Goal: Task Accomplishment & Management: Use online tool/utility

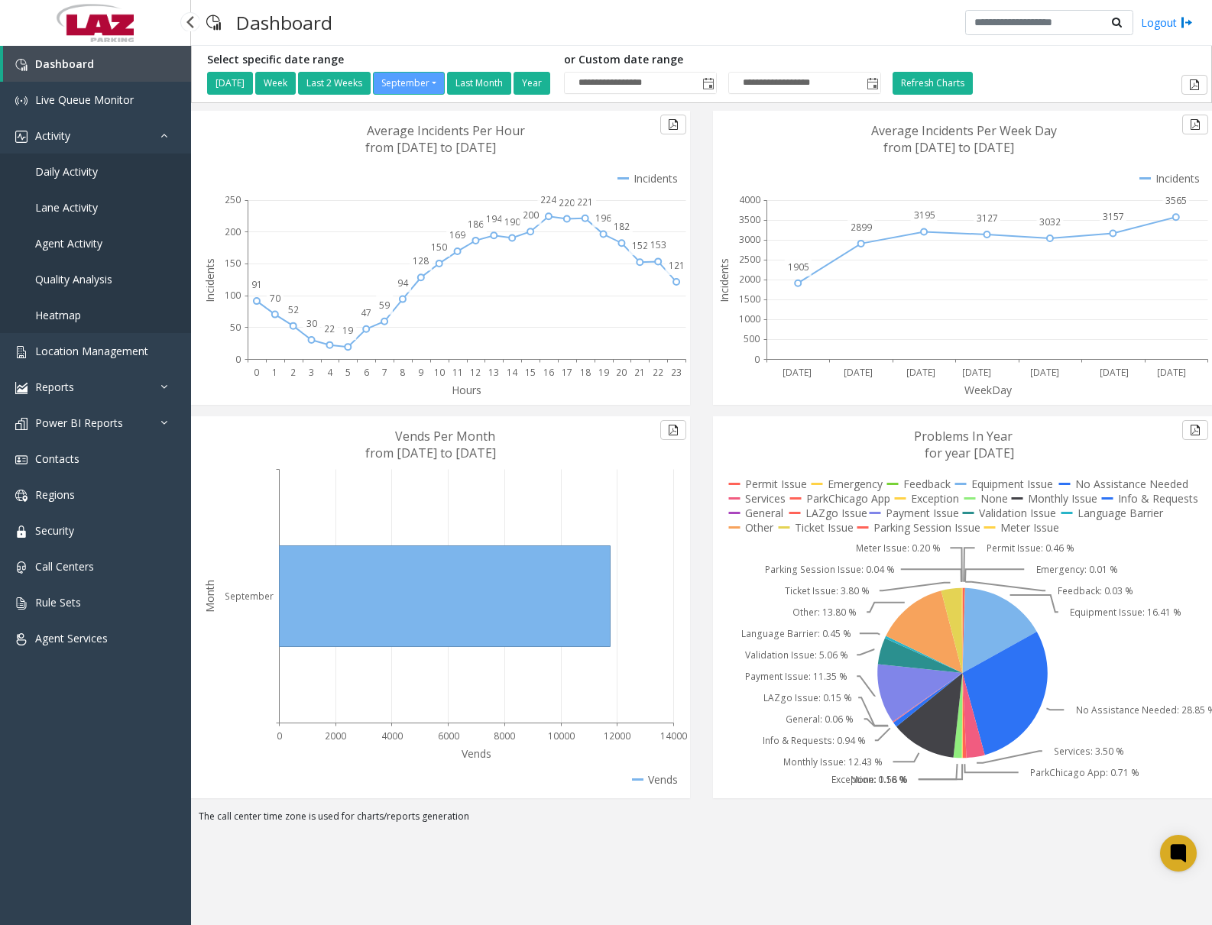
click at [89, 176] on span "Daily Activity" at bounding box center [66, 171] width 63 height 15
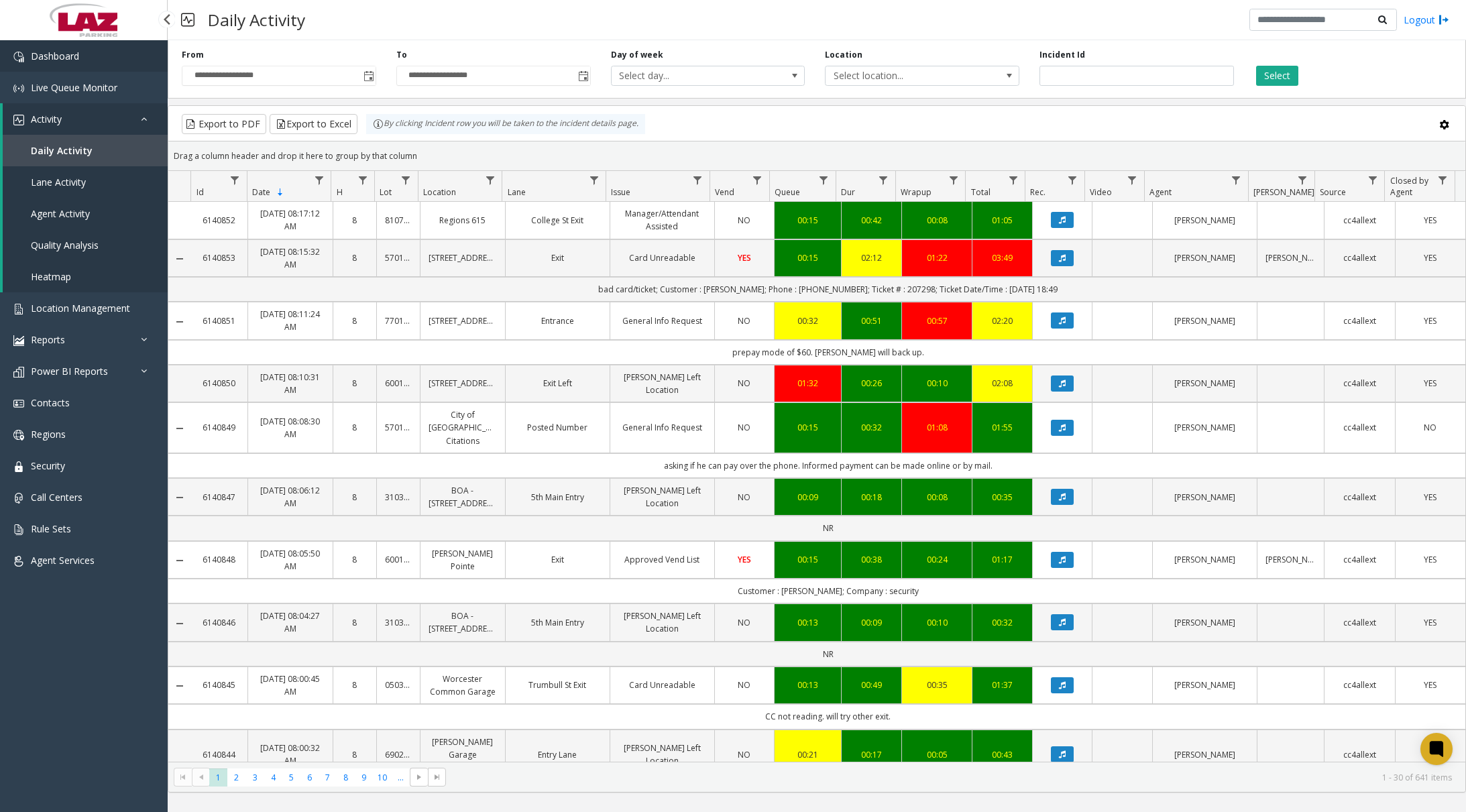
click at [135, 69] on link "Dashboard" at bounding box center [83, 56] width 168 height 32
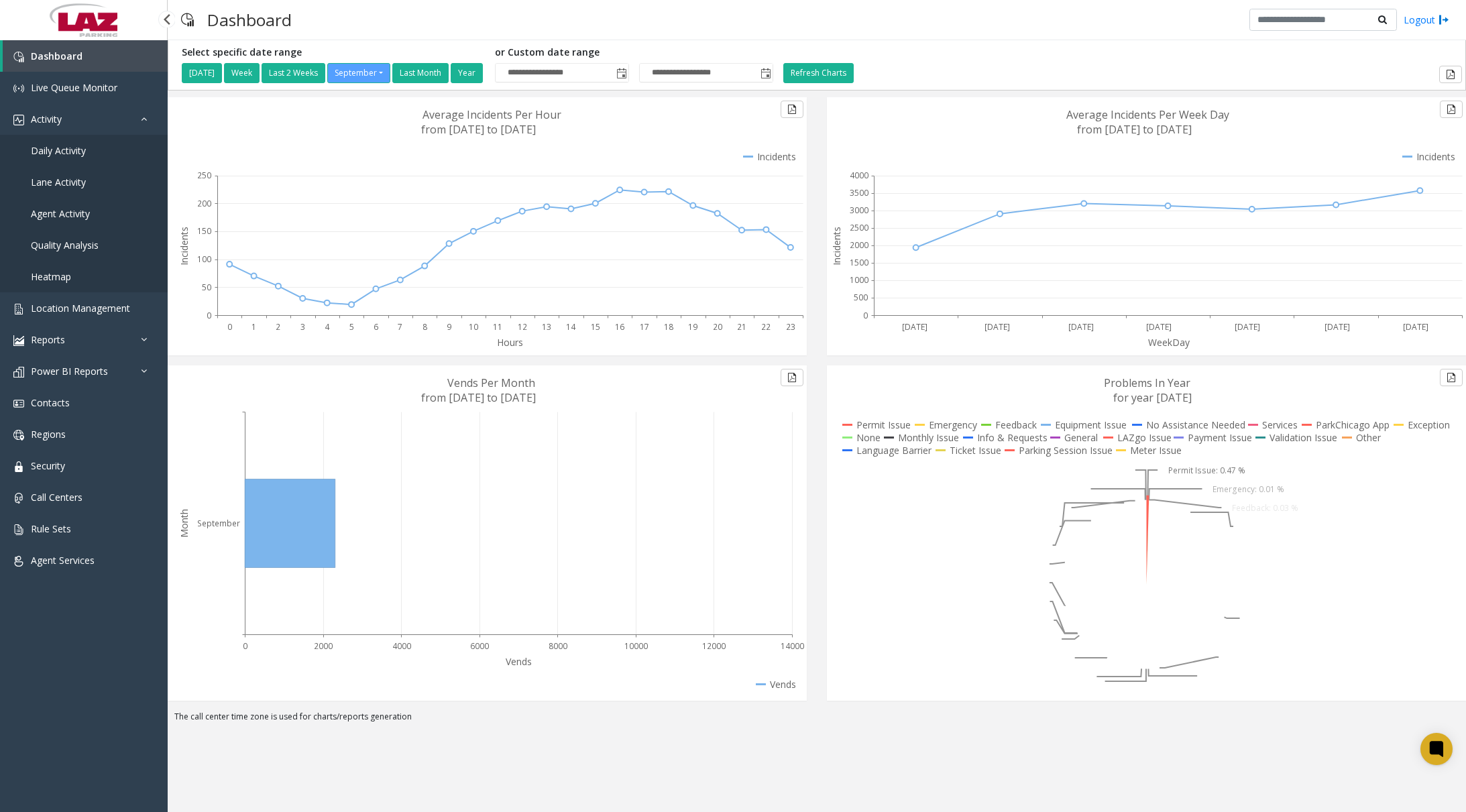
click at [75, 150] on span "Daily Activity" at bounding box center [58, 150] width 55 height 13
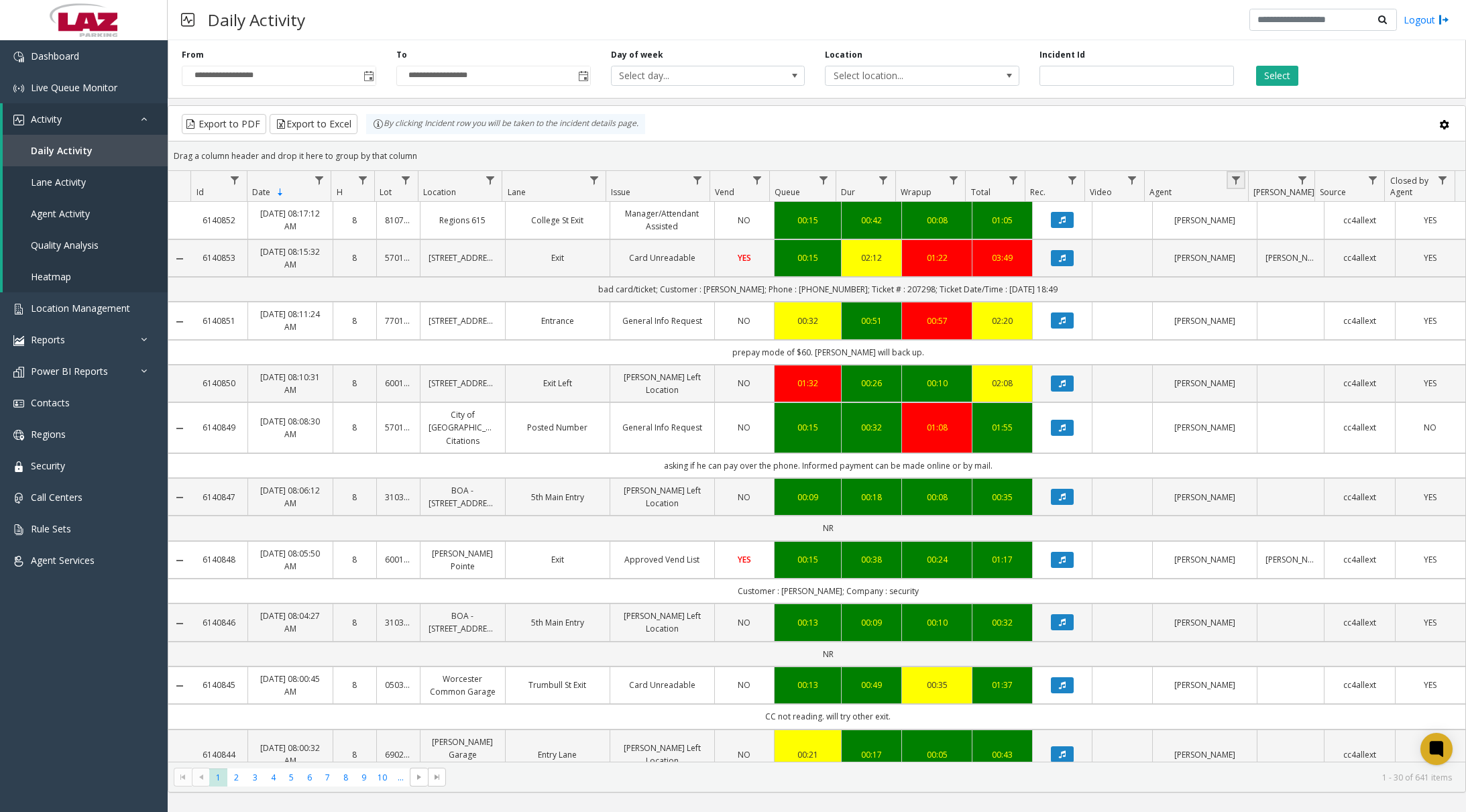
click at [1063, 186] on link "Data table" at bounding box center [1235, 180] width 18 height 18
click at [1063, 237] on input "Agent Filter" at bounding box center [1294, 238] width 114 height 23
type input "*****"
click at [1063, 361] on button "Filter" at bounding box center [1323, 363] width 55 height 30
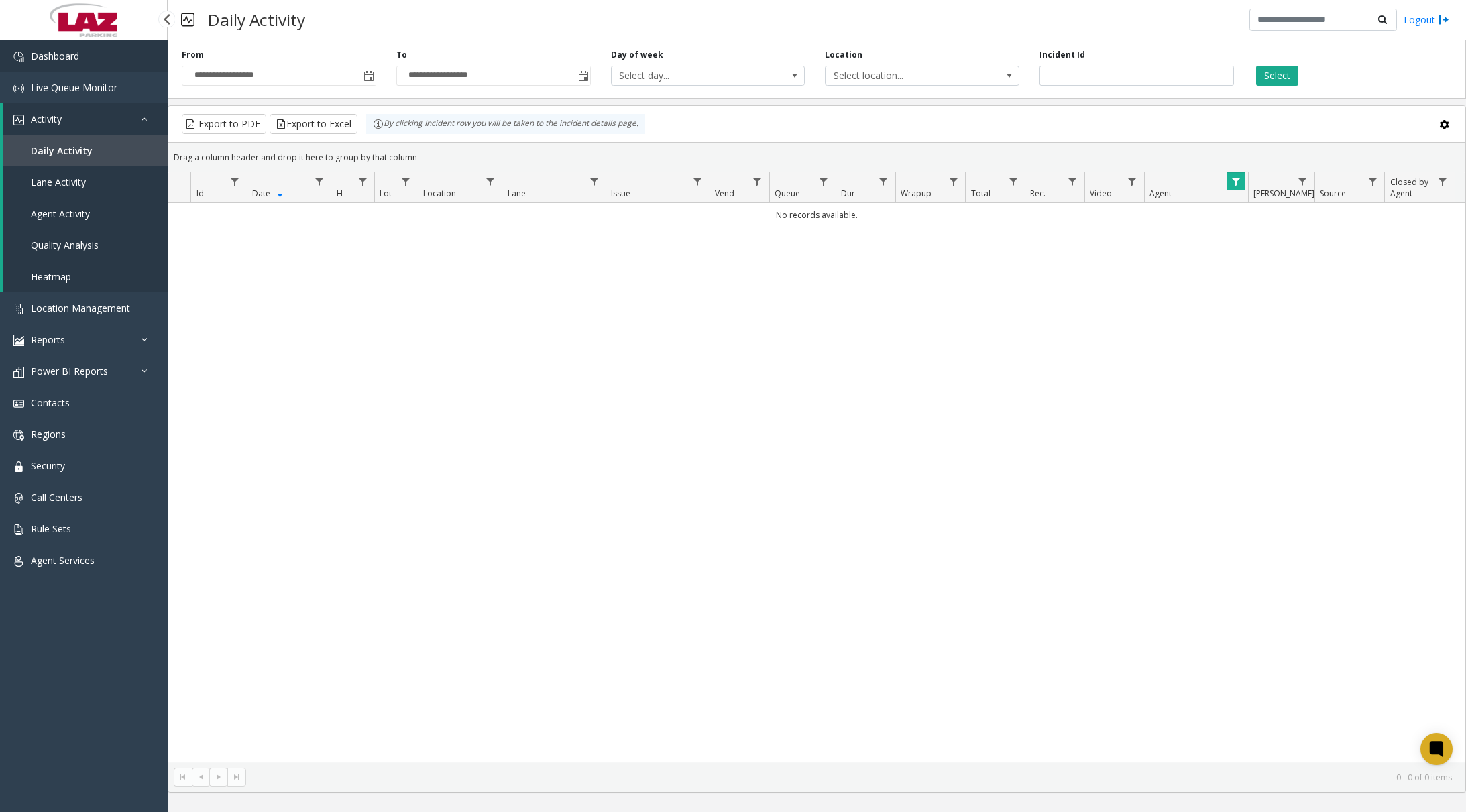
click at [116, 65] on link "Dashboard" at bounding box center [83, 56] width 168 height 32
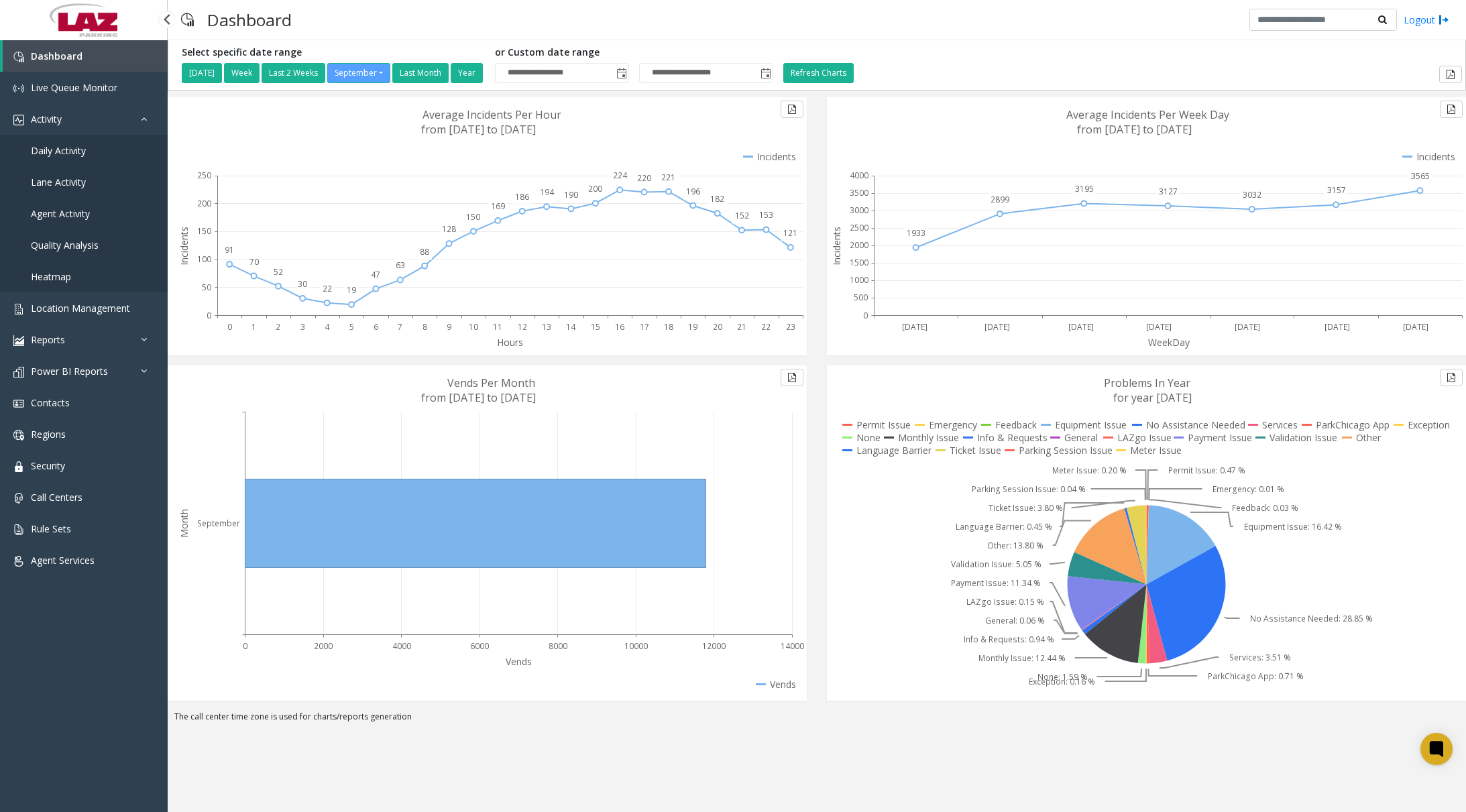
click at [65, 147] on span "Daily Activity" at bounding box center [58, 150] width 55 height 13
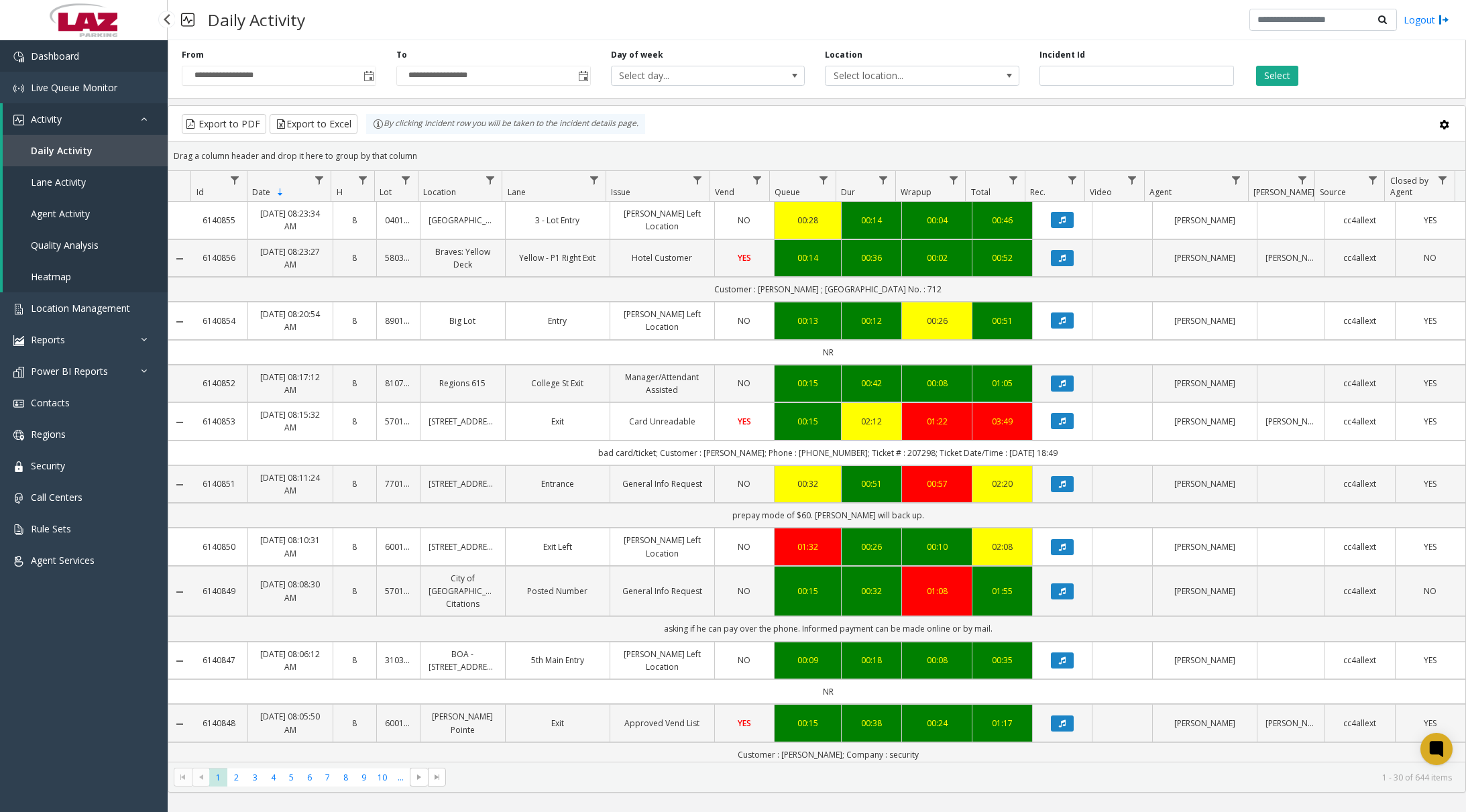
click at [99, 56] on link "Dashboard" at bounding box center [83, 56] width 168 height 32
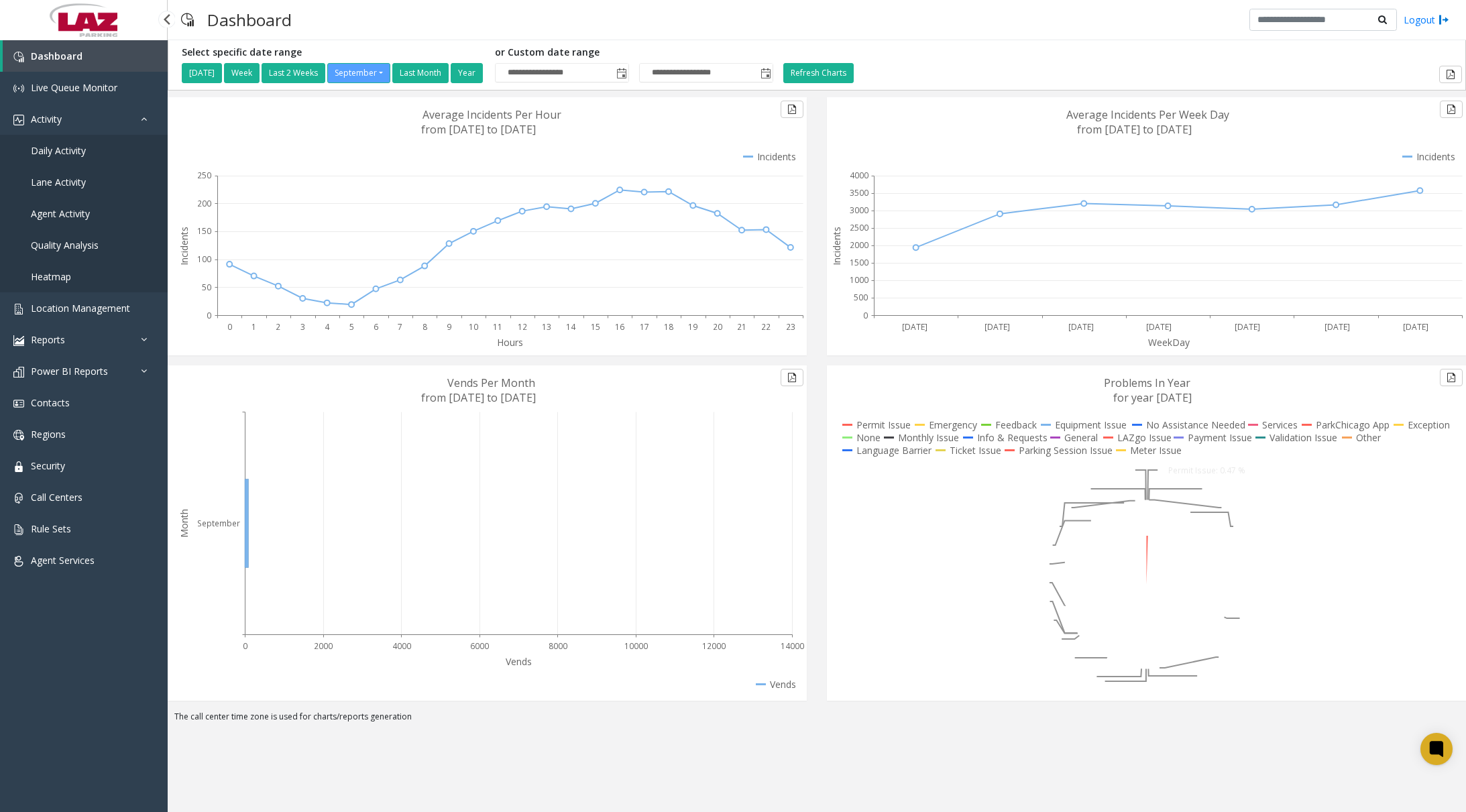
click at [71, 153] on span "Daily Activity" at bounding box center [58, 150] width 55 height 13
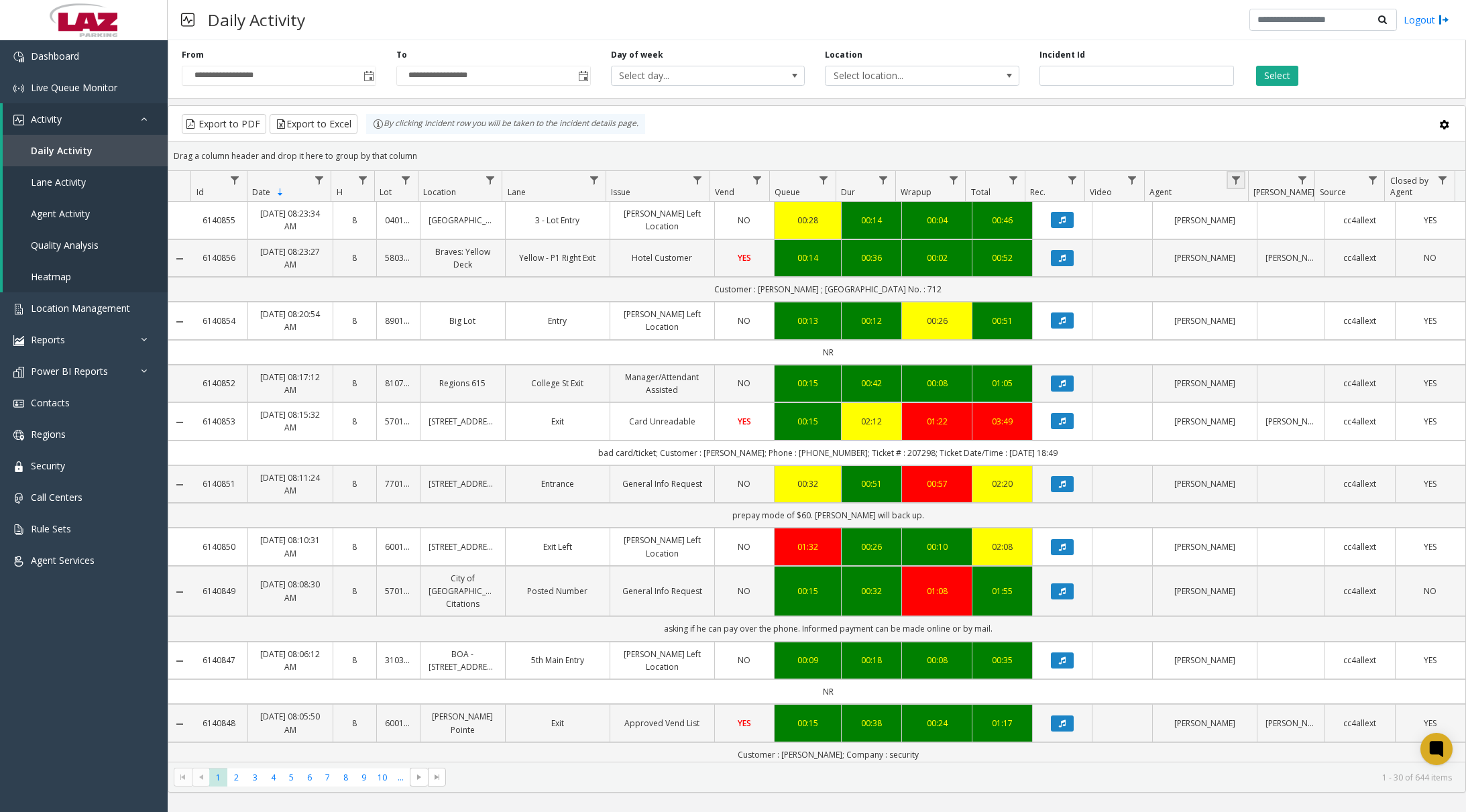
click at [1063, 181] on link "Data table" at bounding box center [1235, 180] width 18 height 18
click at [1063, 240] on input "Agent Filter" at bounding box center [1294, 238] width 114 height 23
type input "*****"
click at [1063, 364] on button "Filter" at bounding box center [1323, 363] width 55 height 30
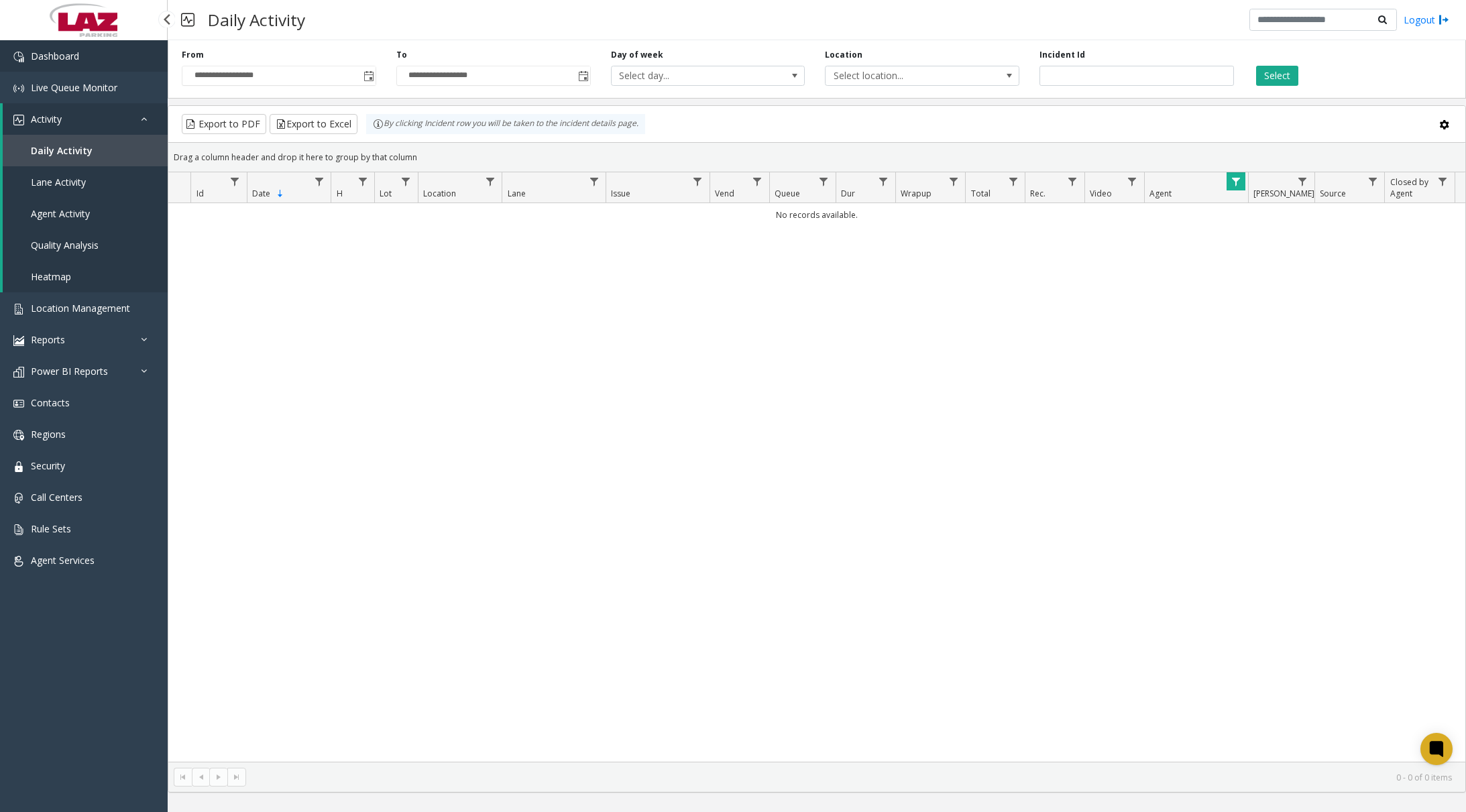
click at [106, 64] on link "Dashboard" at bounding box center [83, 56] width 168 height 32
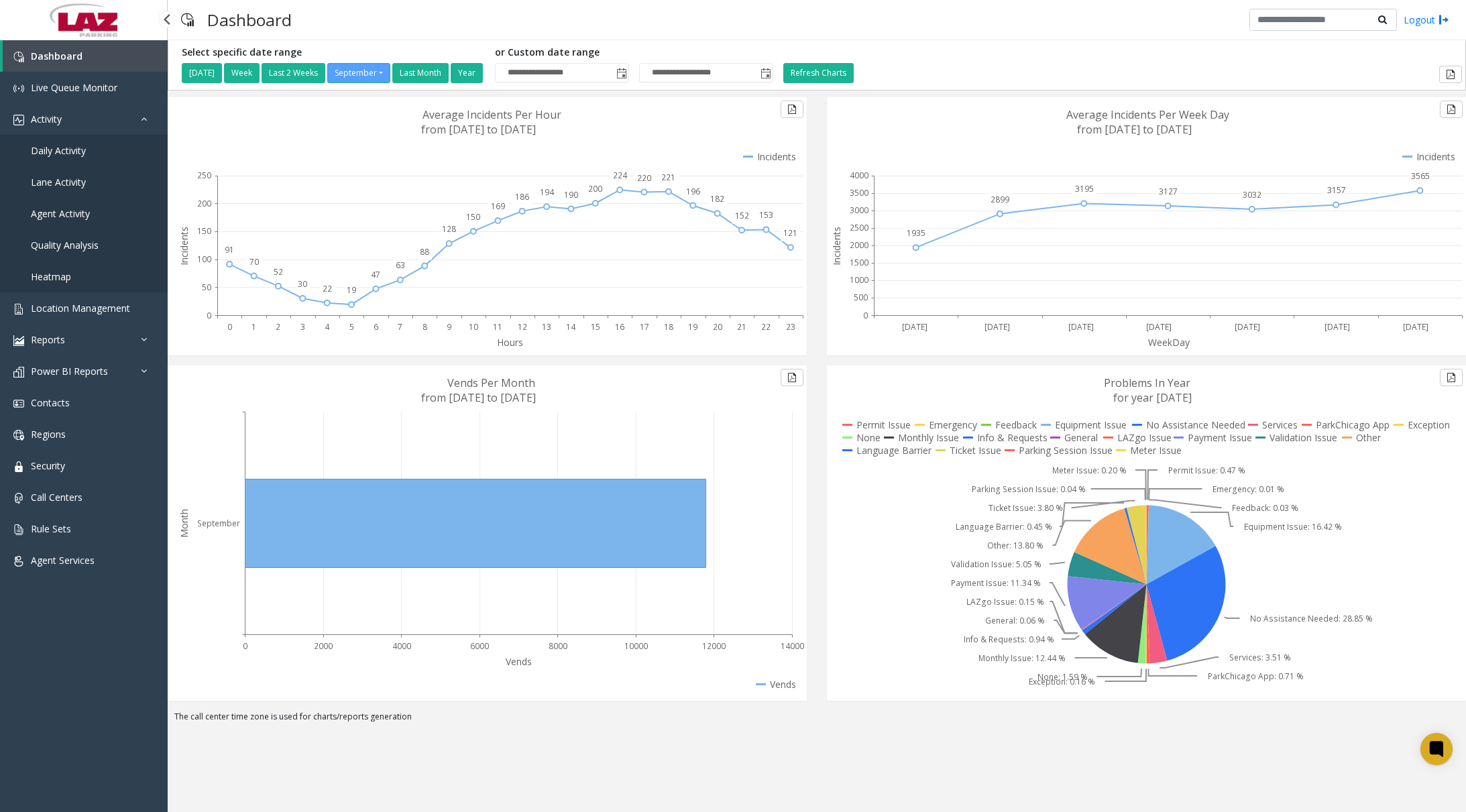
click at [70, 152] on span "Daily Activity" at bounding box center [58, 150] width 55 height 13
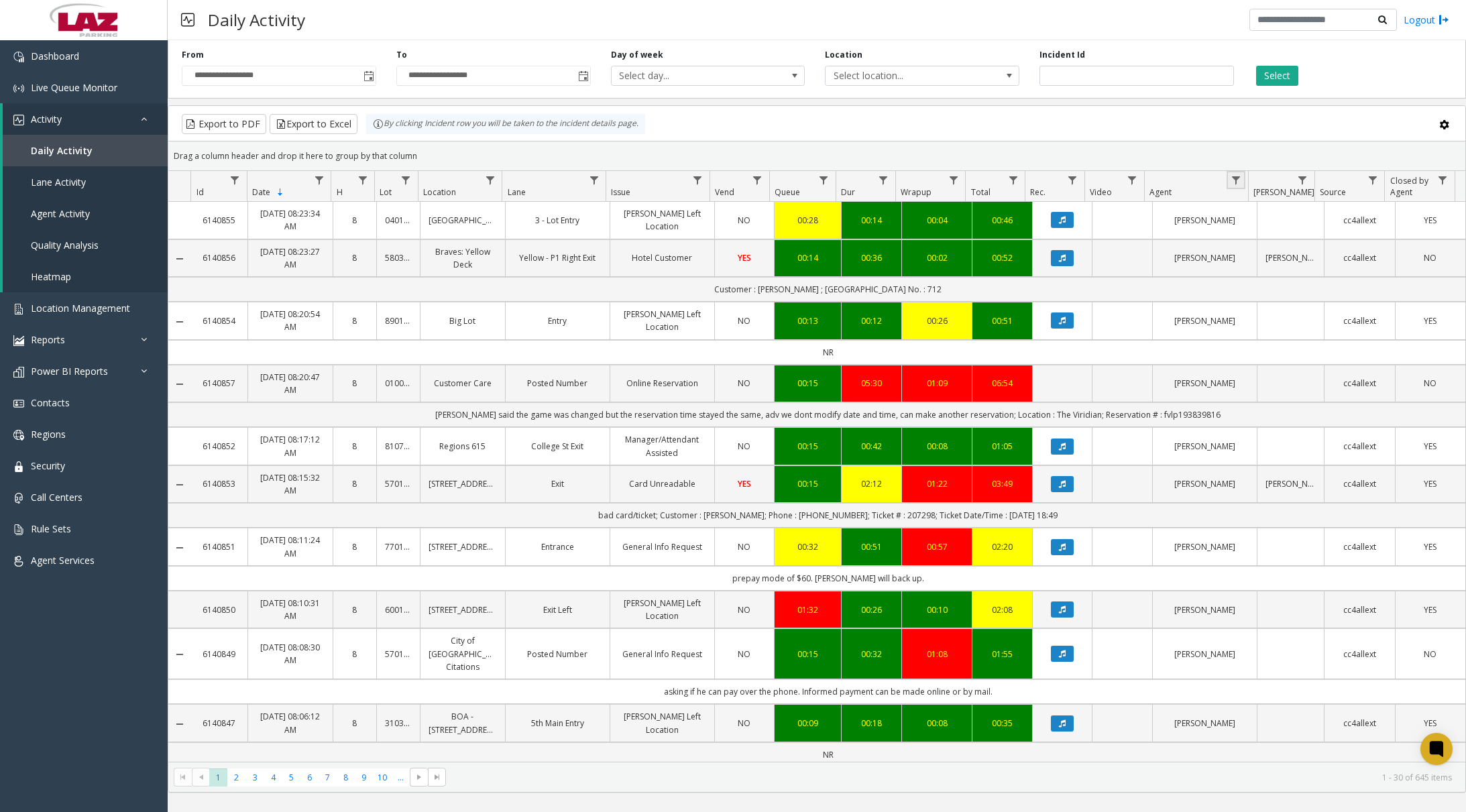
click at [1063, 186] on link "Data table" at bounding box center [1235, 180] width 18 height 18
drag, startPoint x: 1261, startPoint y: 234, endPoint x: 1268, endPoint y: 237, distance: 7.6
click at [1063, 237] on input "Agent Filter" at bounding box center [1294, 238] width 114 height 23
type input "*****"
click at [1063, 362] on button "Filter" at bounding box center [1323, 363] width 55 height 30
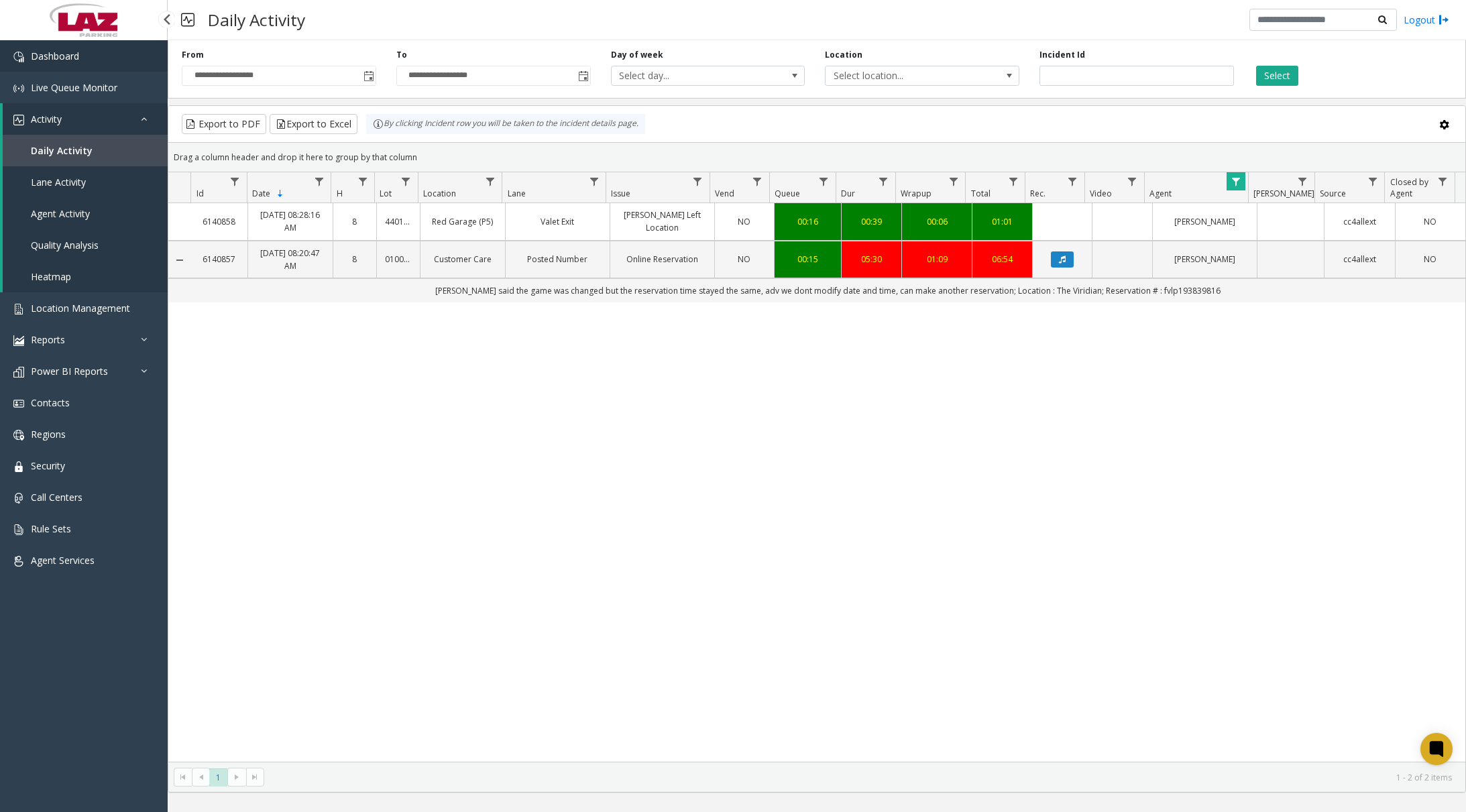
click at [94, 52] on link "Dashboard" at bounding box center [83, 56] width 168 height 32
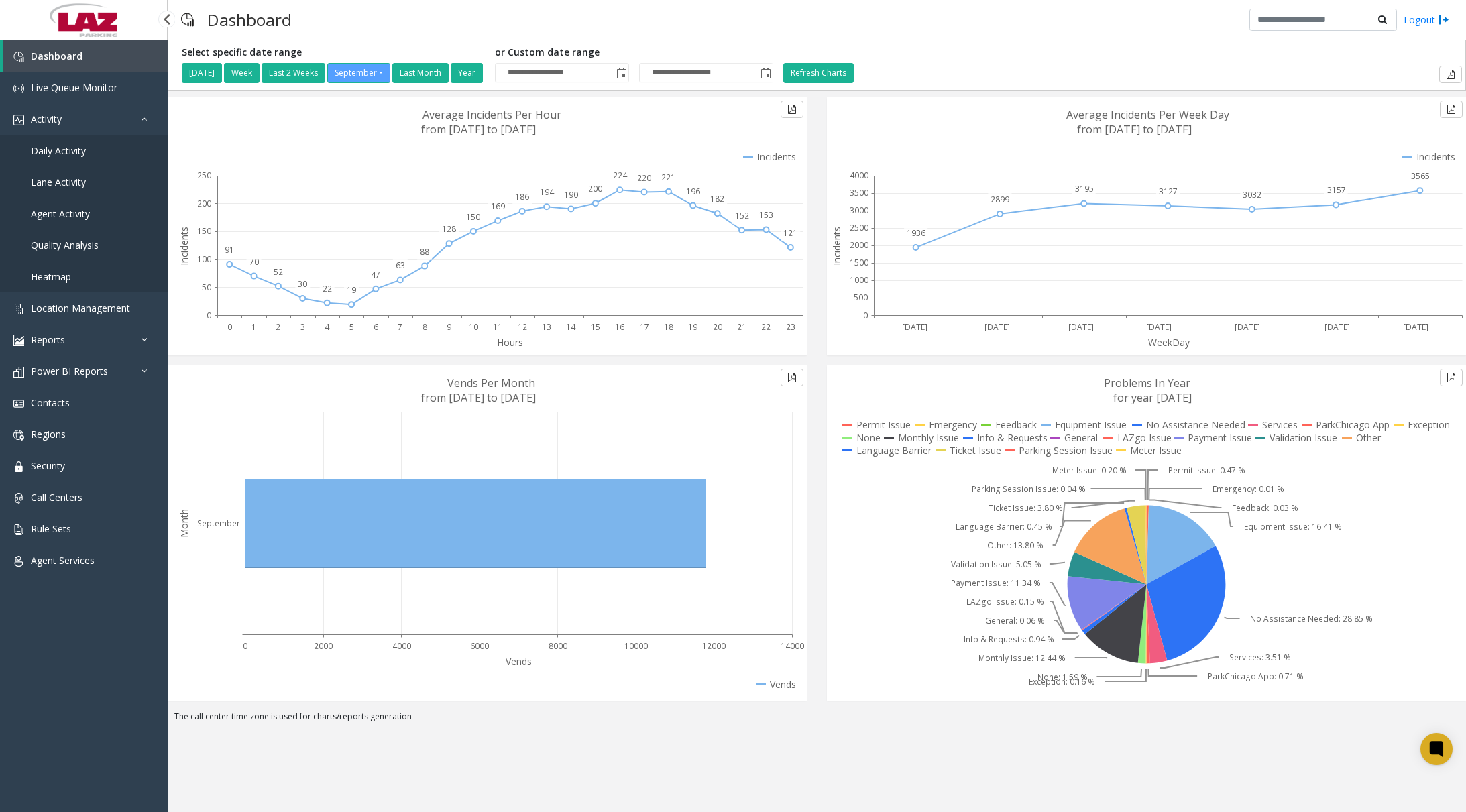
click at [84, 149] on span "Daily Activity" at bounding box center [58, 150] width 55 height 13
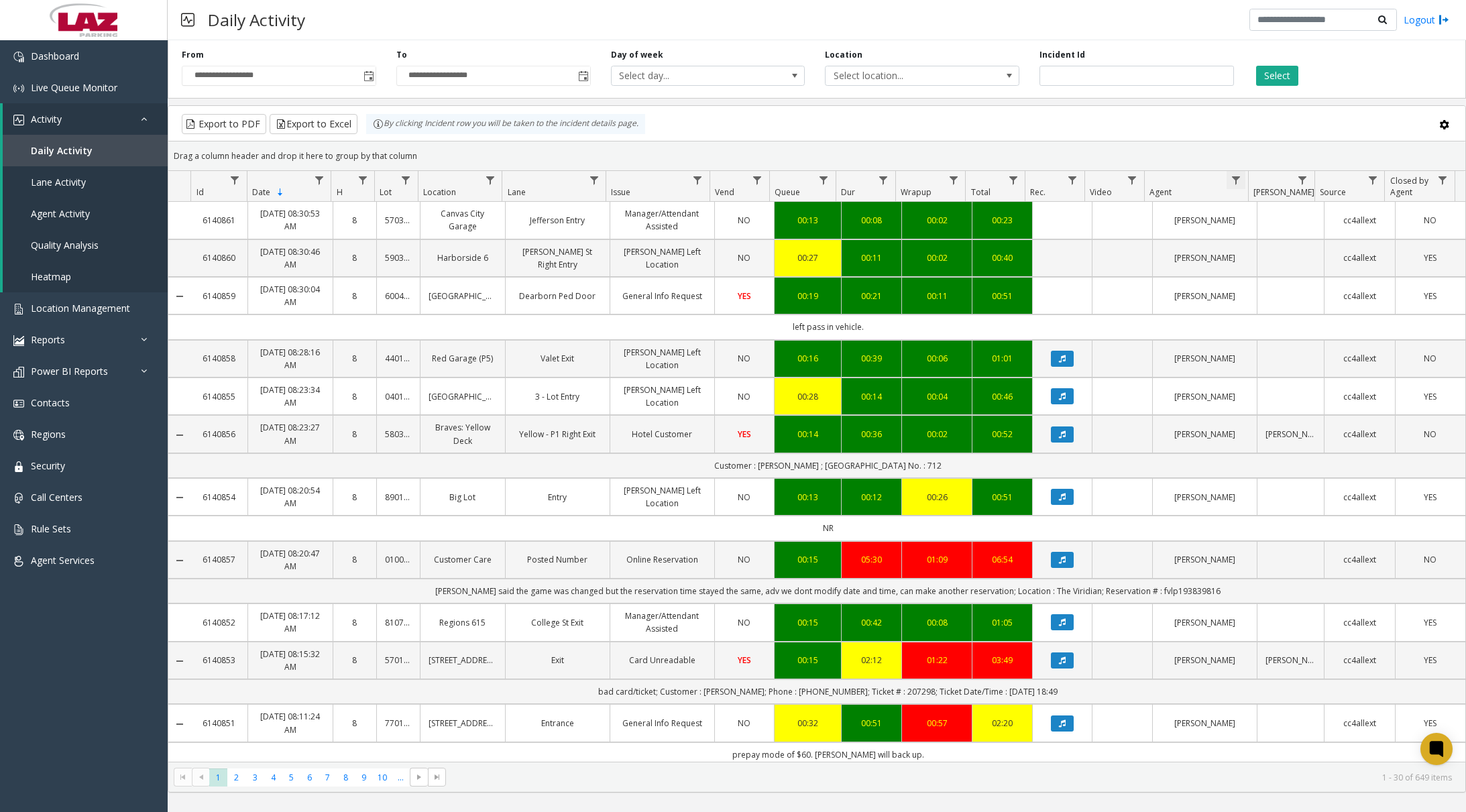
click at [1063, 179] on span "Data table" at bounding box center [1236, 180] width 11 height 11
click at [1063, 237] on input "Agent Filter" at bounding box center [1294, 238] width 114 height 23
type input "*****"
click at [1063, 355] on button "Filter" at bounding box center [1323, 363] width 55 height 30
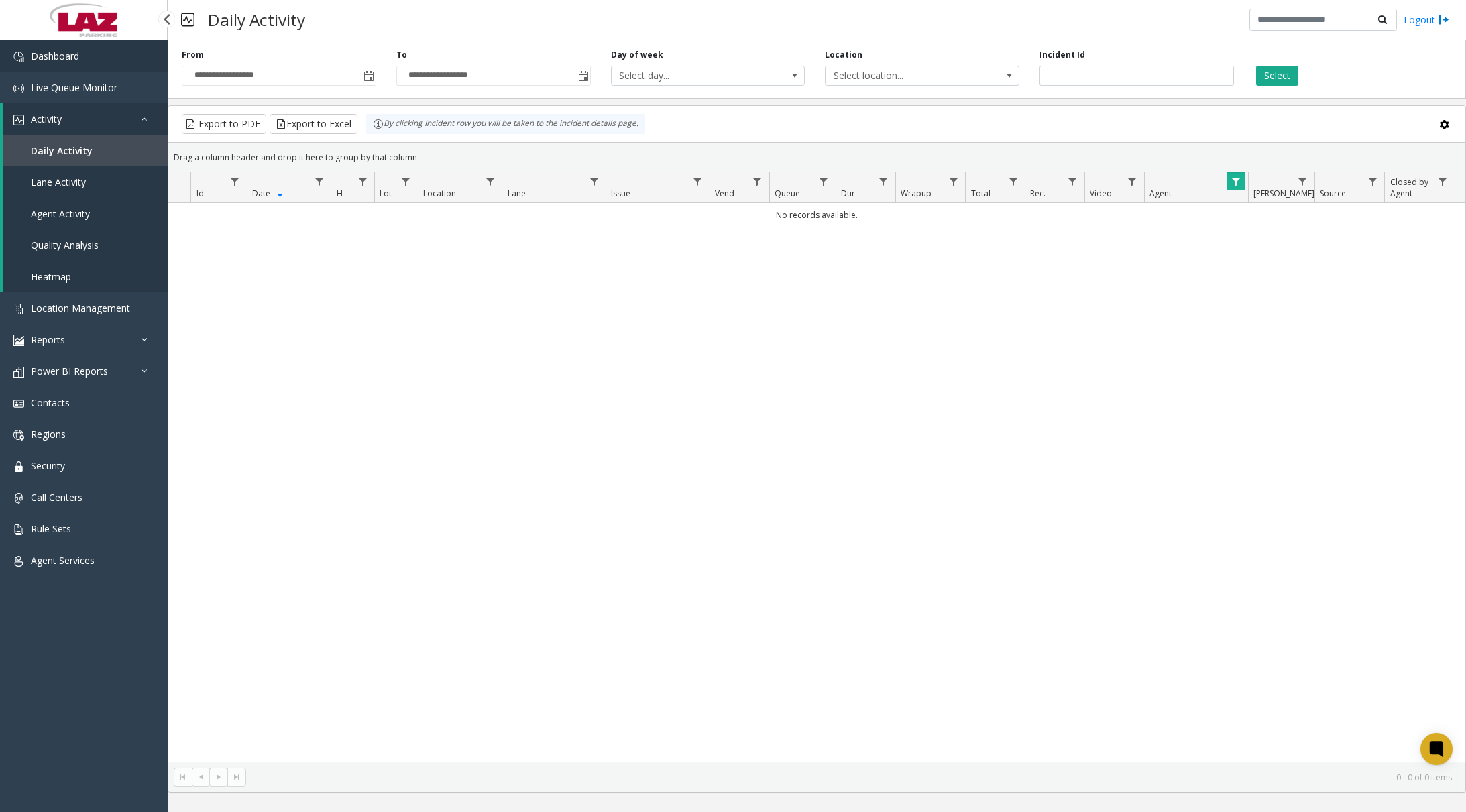
click at [105, 64] on link "Dashboard" at bounding box center [83, 56] width 168 height 32
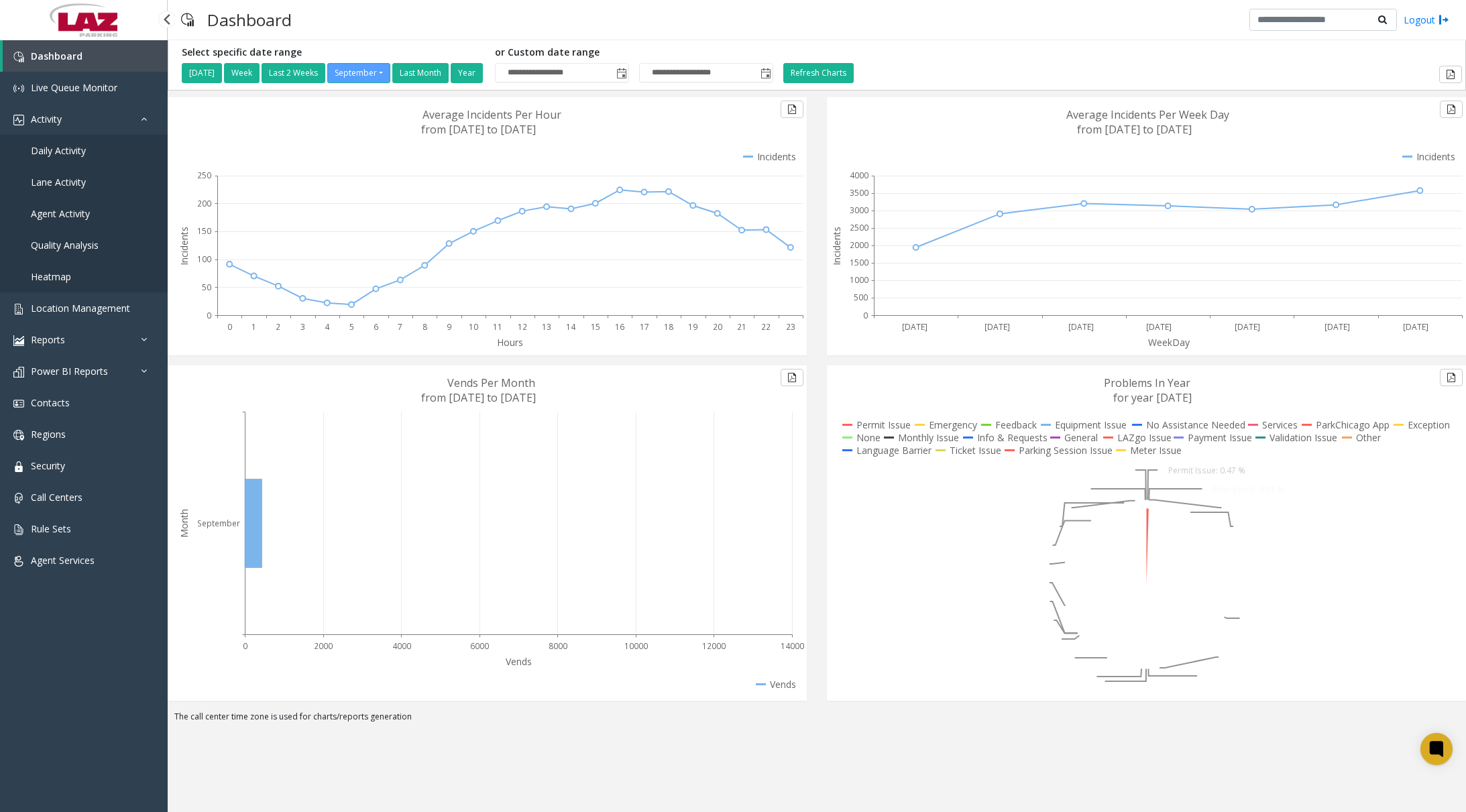
click at [75, 155] on span "Daily Activity" at bounding box center [58, 150] width 55 height 13
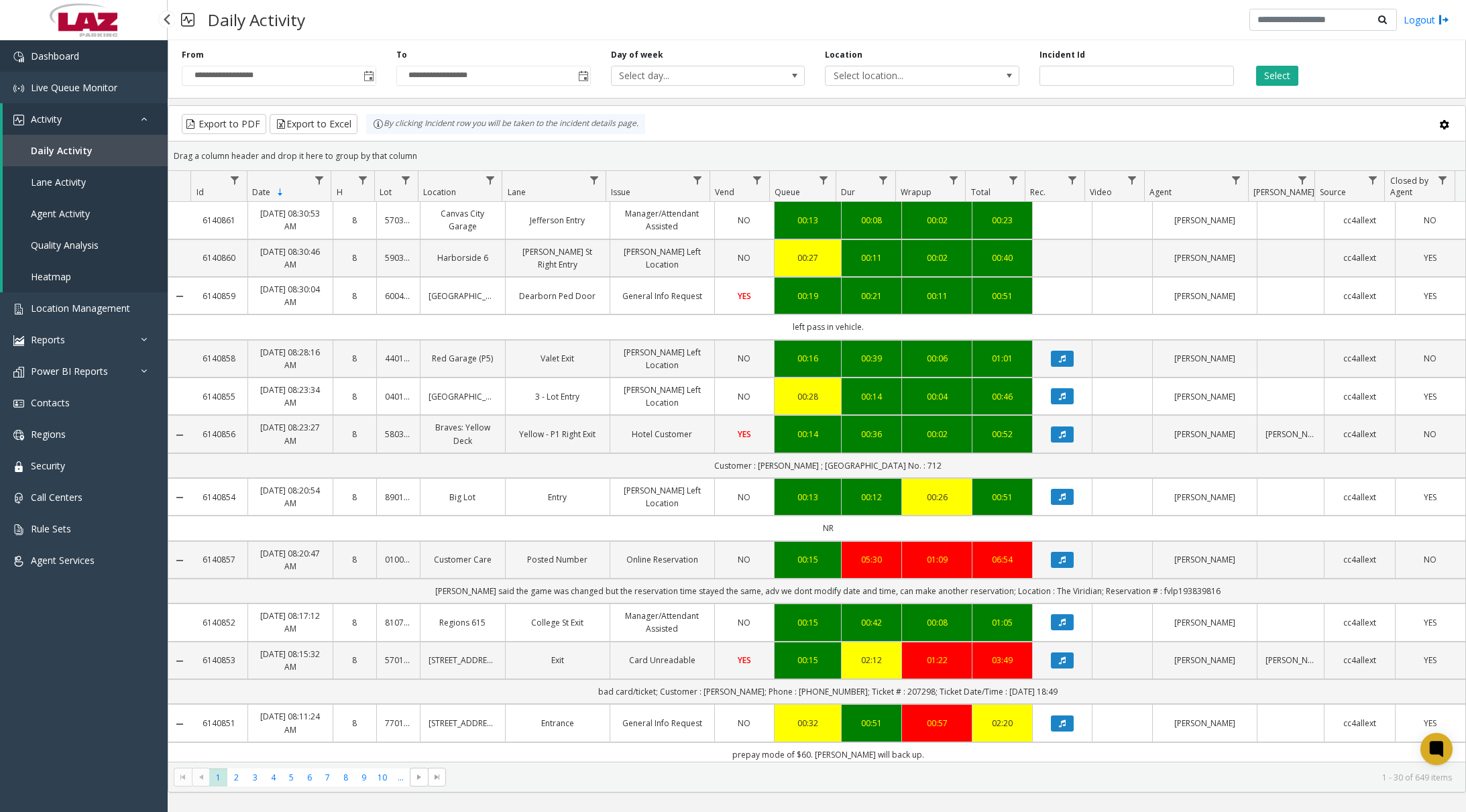
click at [145, 61] on link "Dashboard" at bounding box center [83, 56] width 168 height 32
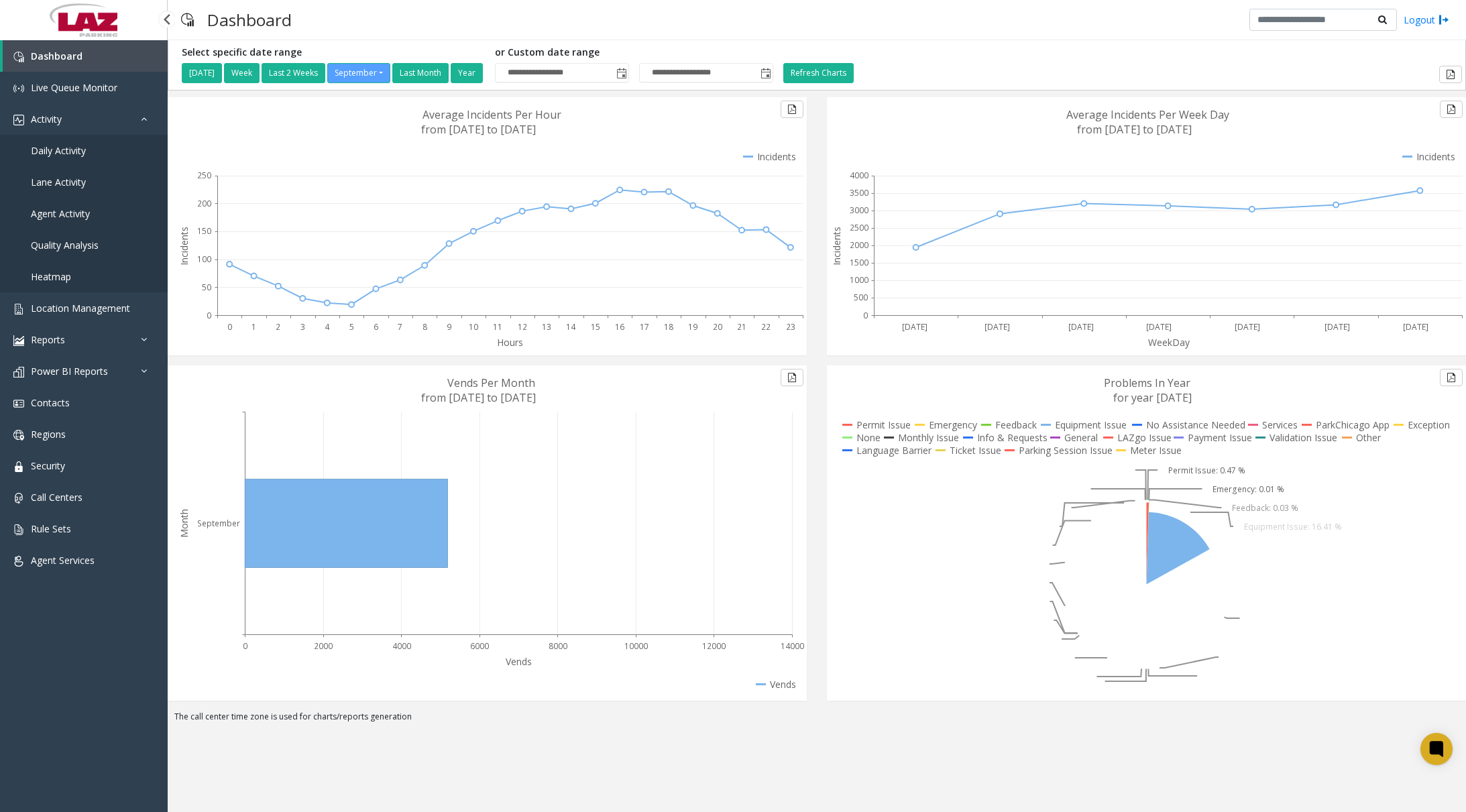
click at [78, 154] on span "Daily Activity" at bounding box center [58, 150] width 55 height 13
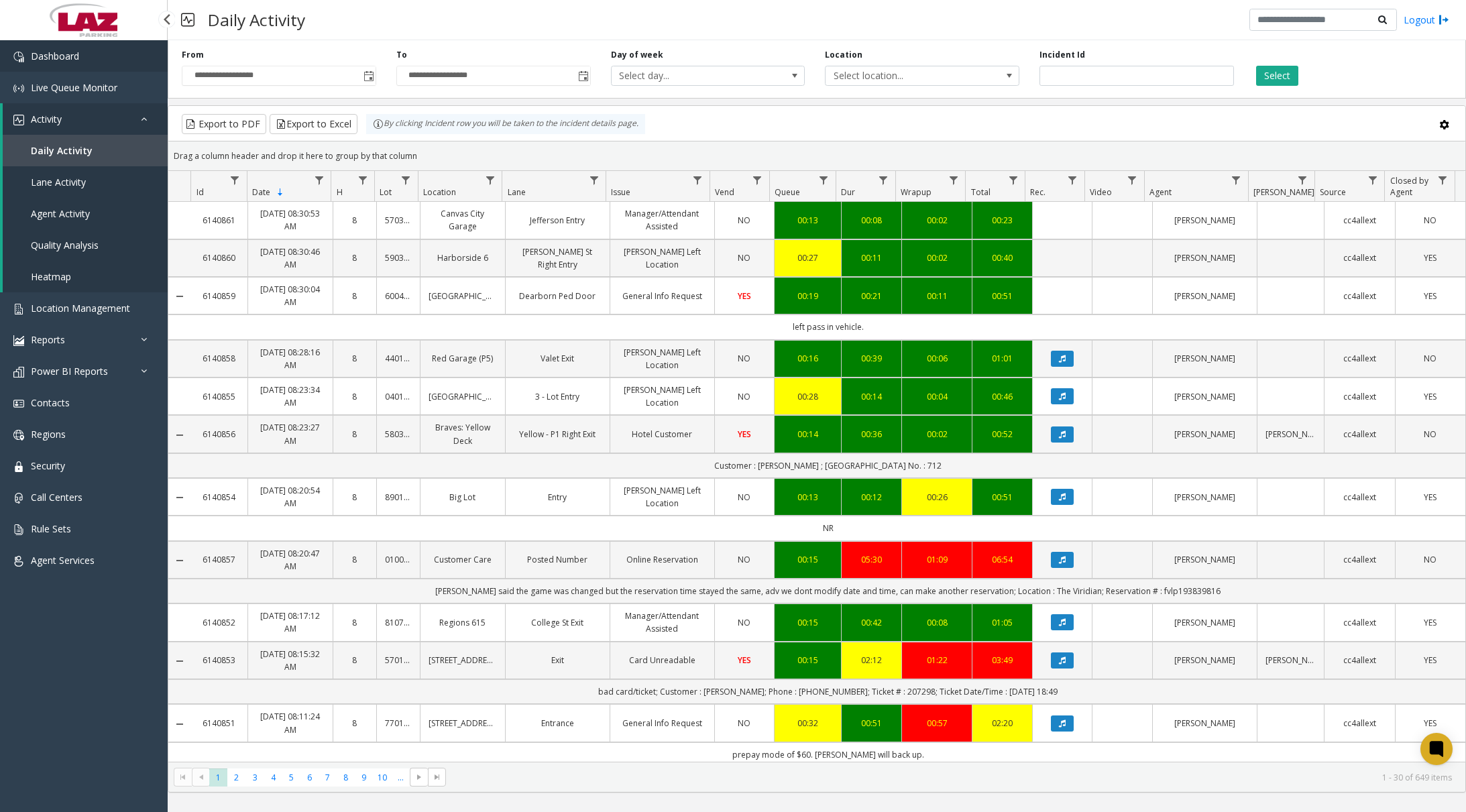
click at [123, 61] on link "Dashboard" at bounding box center [83, 56] width 168 height 32
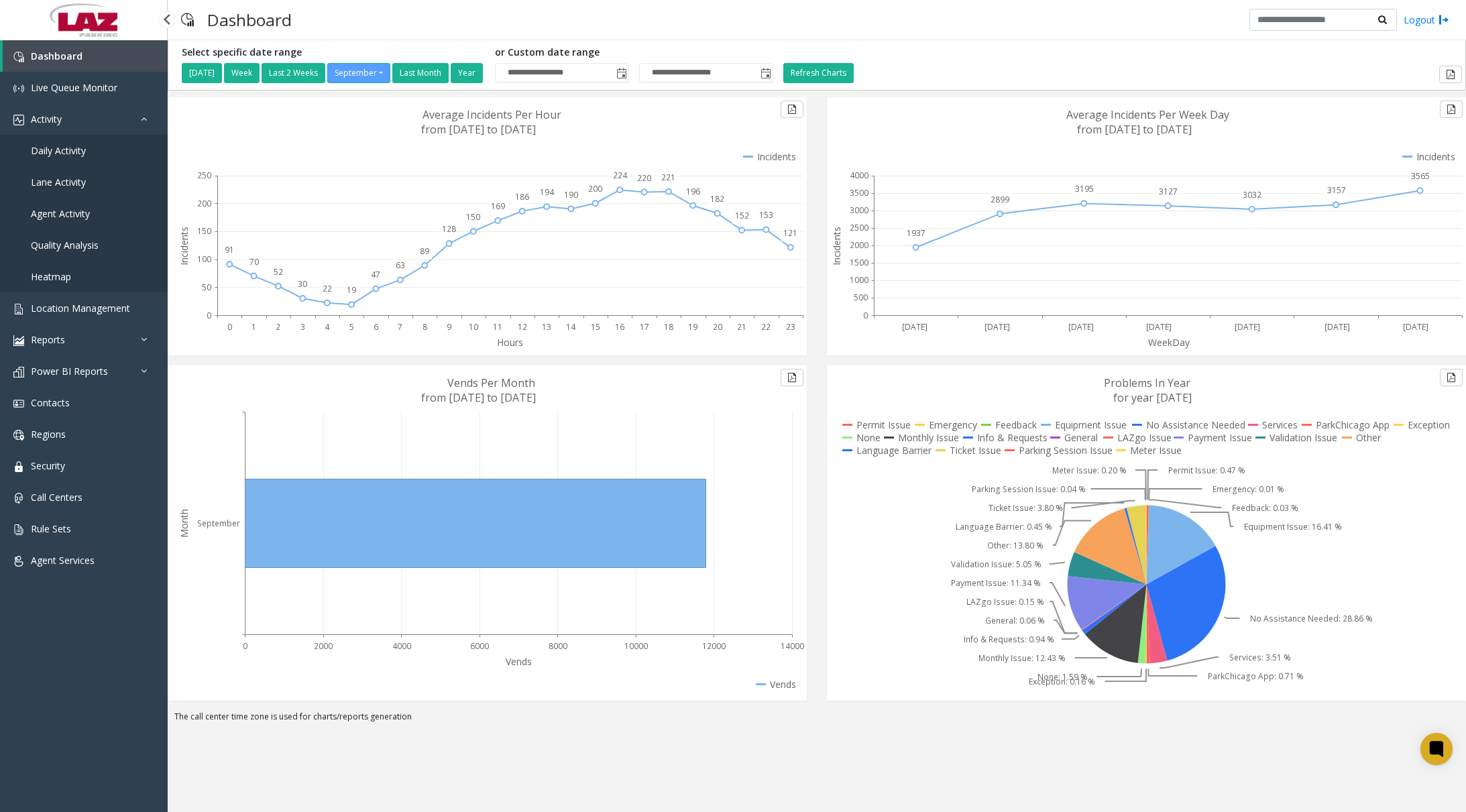
click at [61, 154] on span "Daily Activity" at bounding box center [58, 150] width 55 height 13
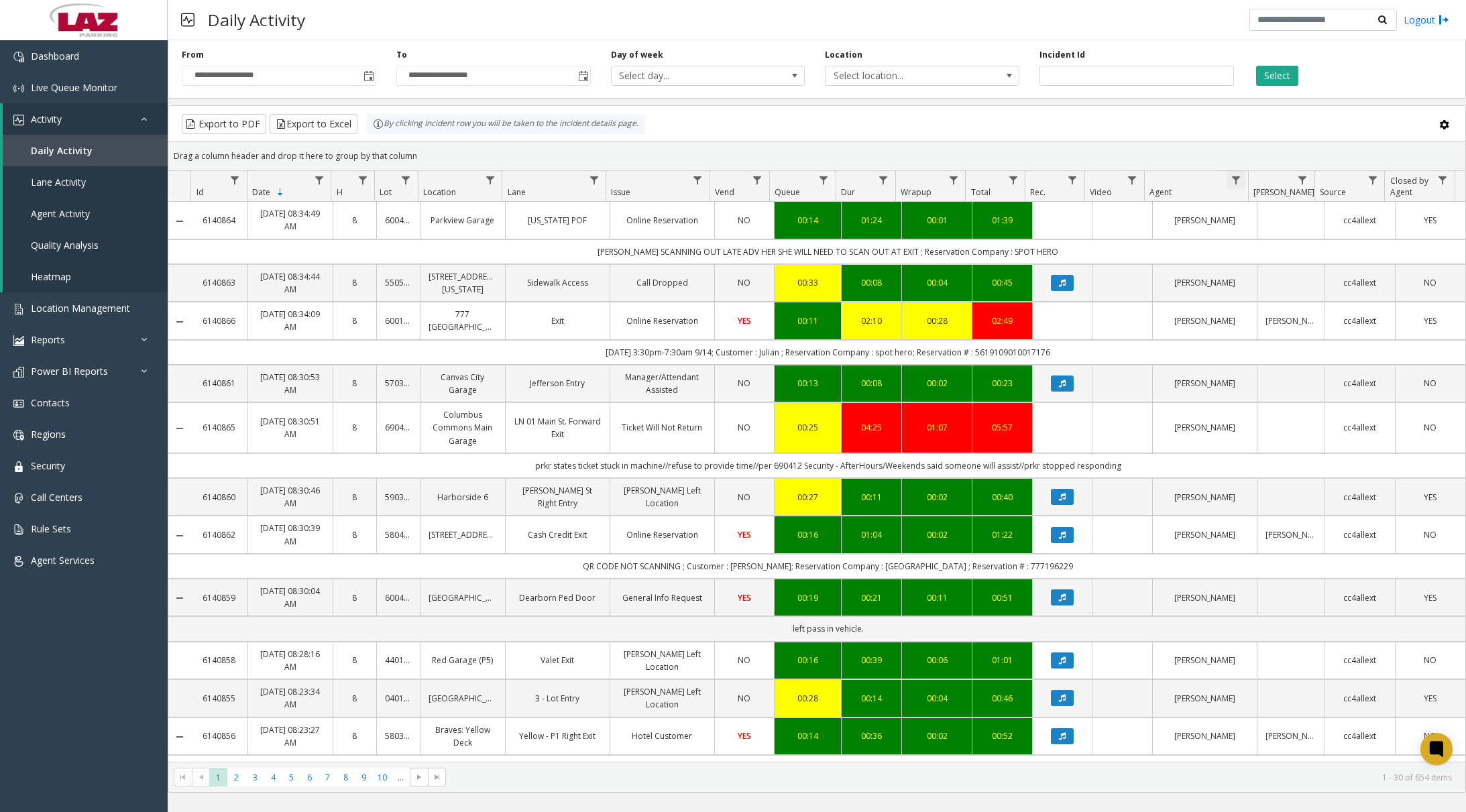
click at [1063, 179] on span "Data table" at bounding box center [1236, 180] width 11 height 11
click at [1063, 234] on input "Agent Filter" at bounding box center [1294, 238] width 114 height 23
type input "*****"
click at [1063, 360] on button "Filter" at bounding box center [1323, 363] width 55 height 30
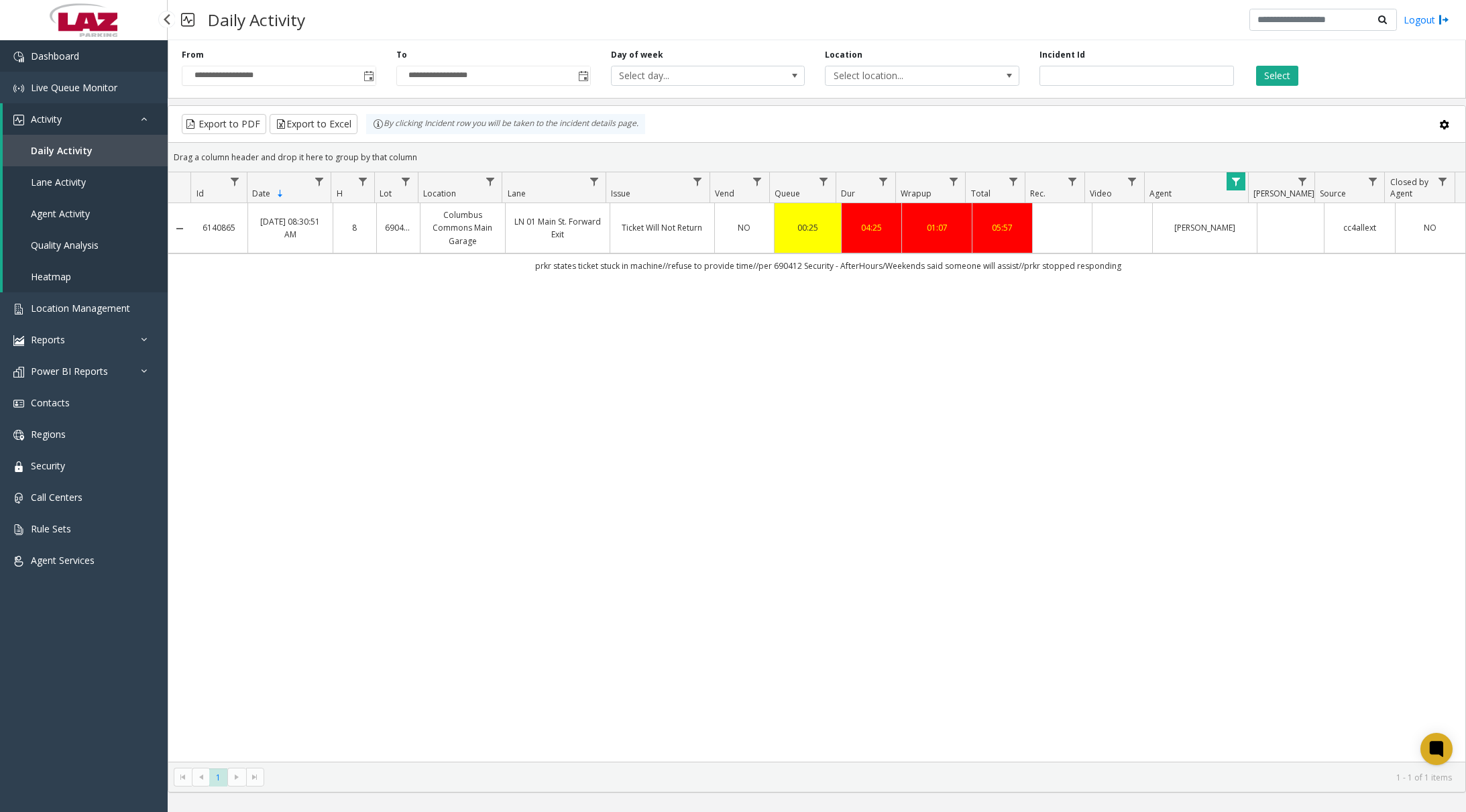
click at [92, 63] on link "Dashboard" at bounding box center [83, 56] width 168 height 32
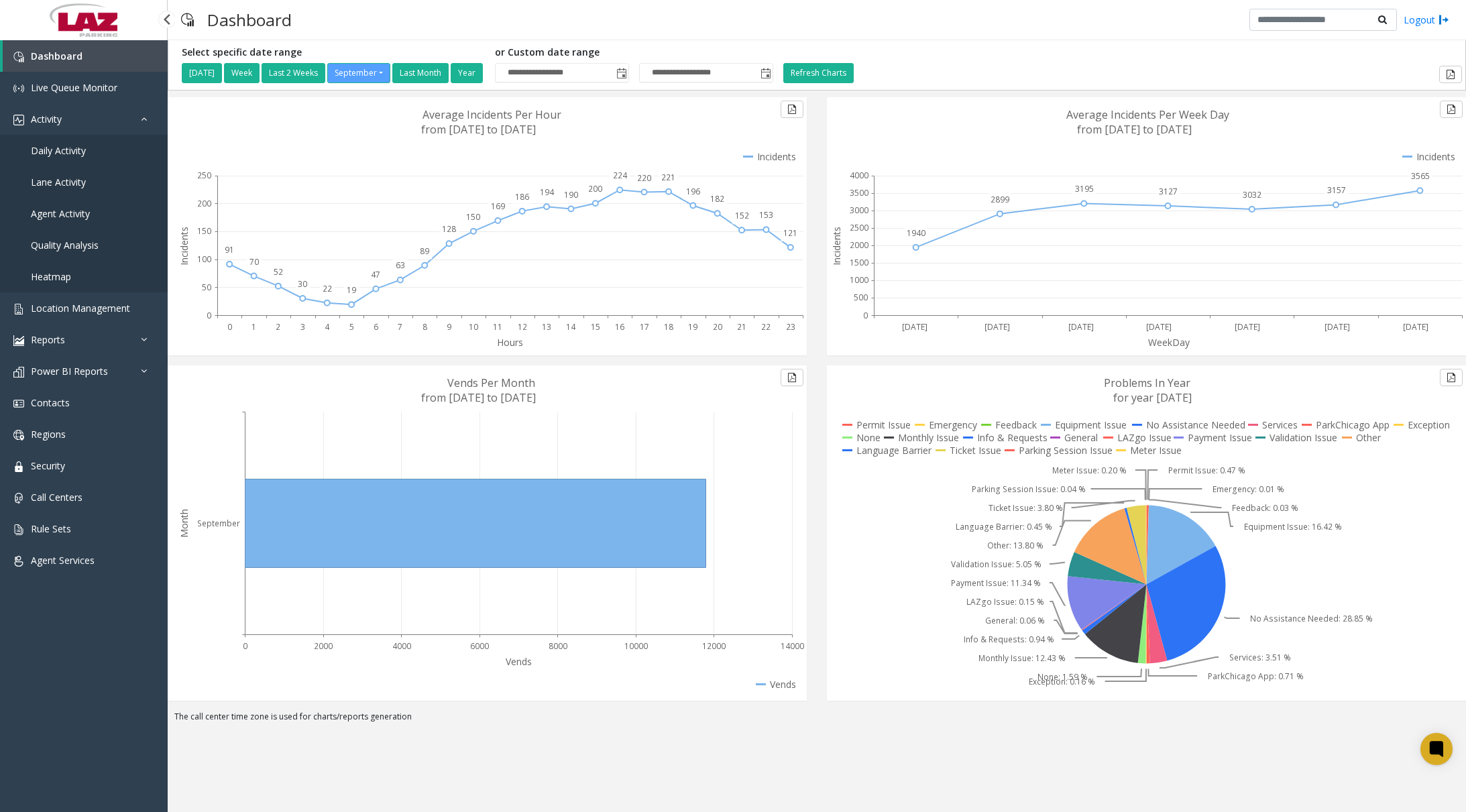
click at [68, 155] on span "Daily Activity" at bounding box center [58, 150] width 55 height 13
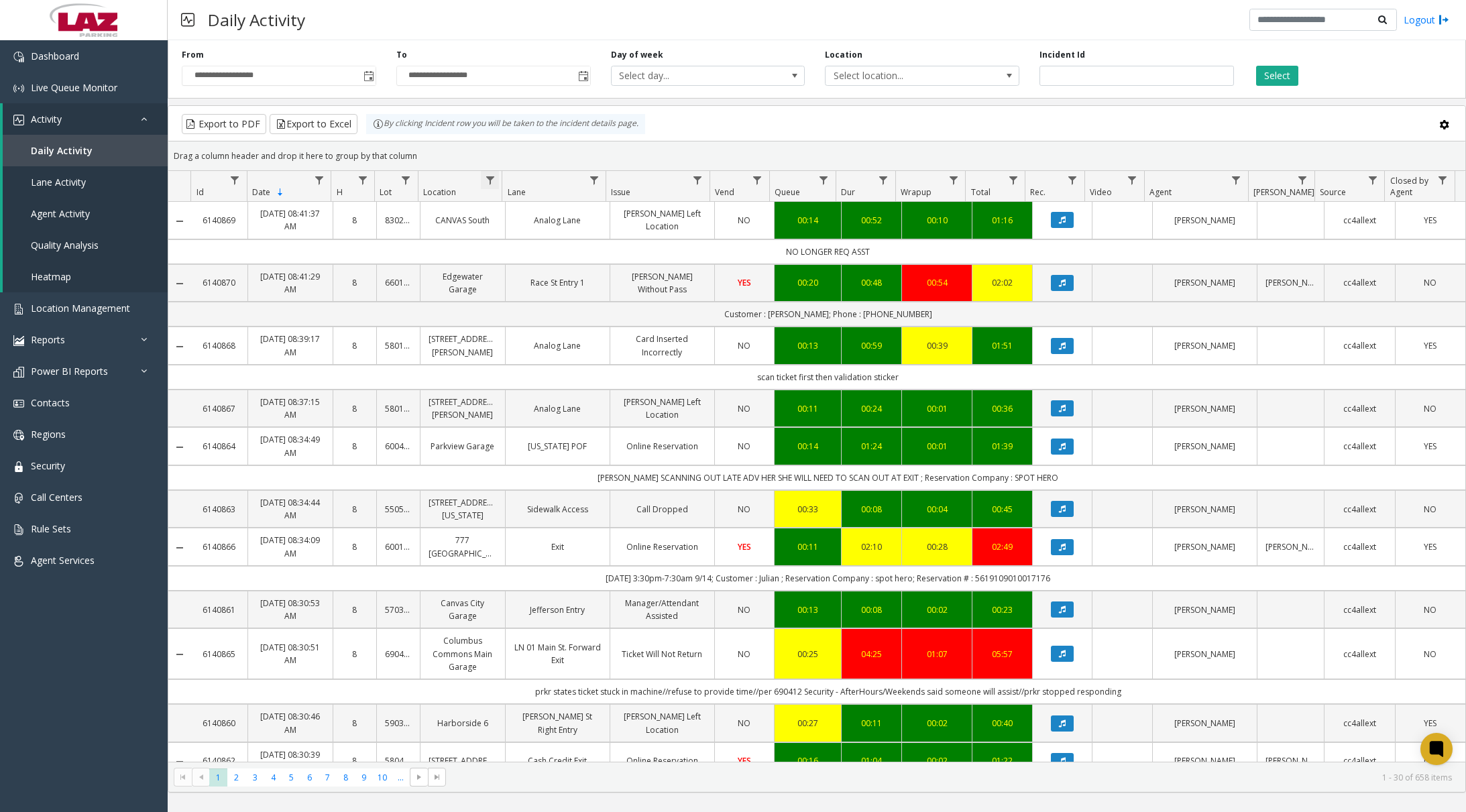
click at [489, 181] on span "Data table" at bounding box center [490, 180] width 11 height 11
click at [546, 236] on input "Location Filter" at bounding box center [548, 238] width 114 height 23
type input "******"
click at [599, 363] on button "Filter" at bounding box center [578, 363] width 55 height 30
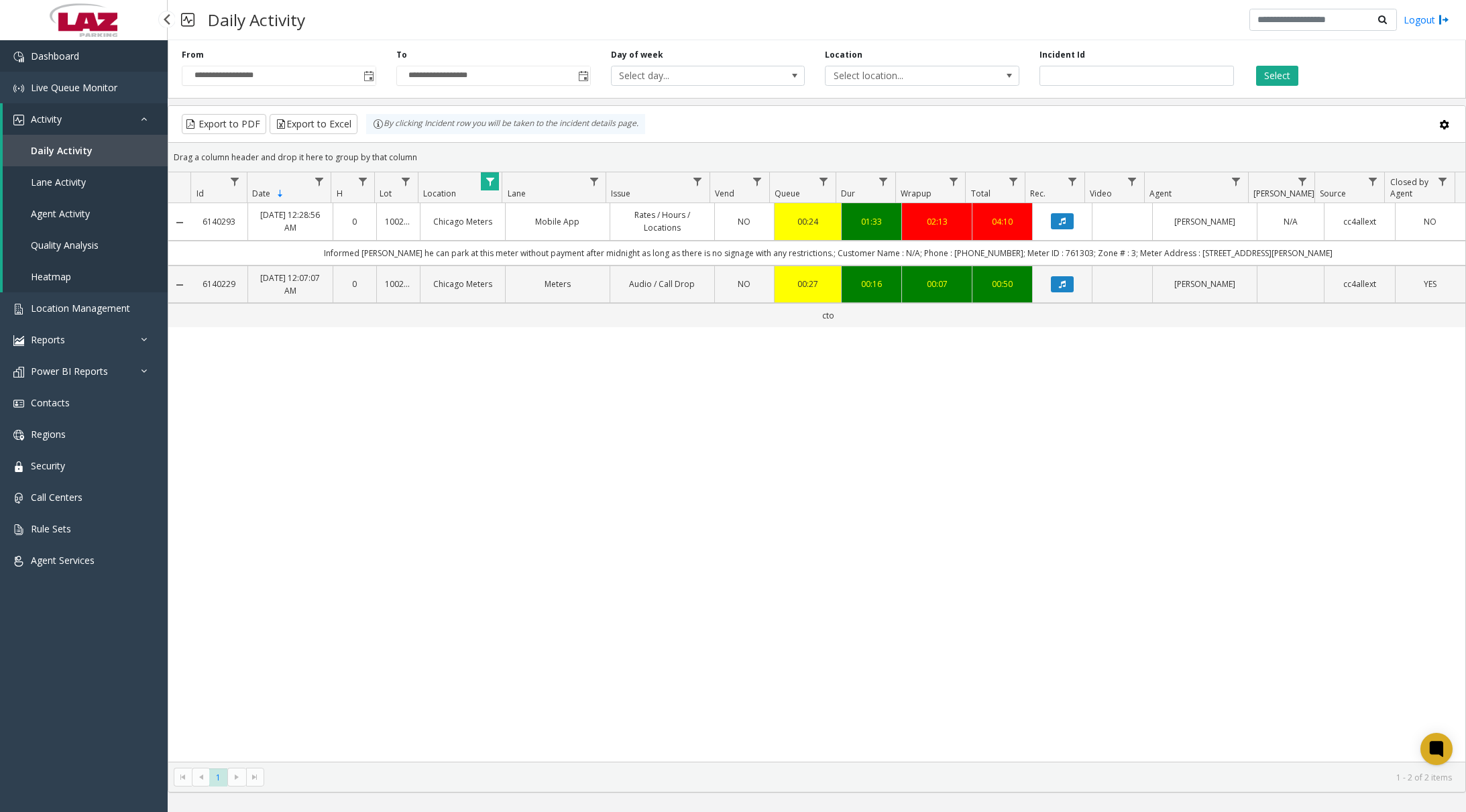
click at [85, 55] on link "Dashboard" at bounding box center [83, 56] width 168 height 32
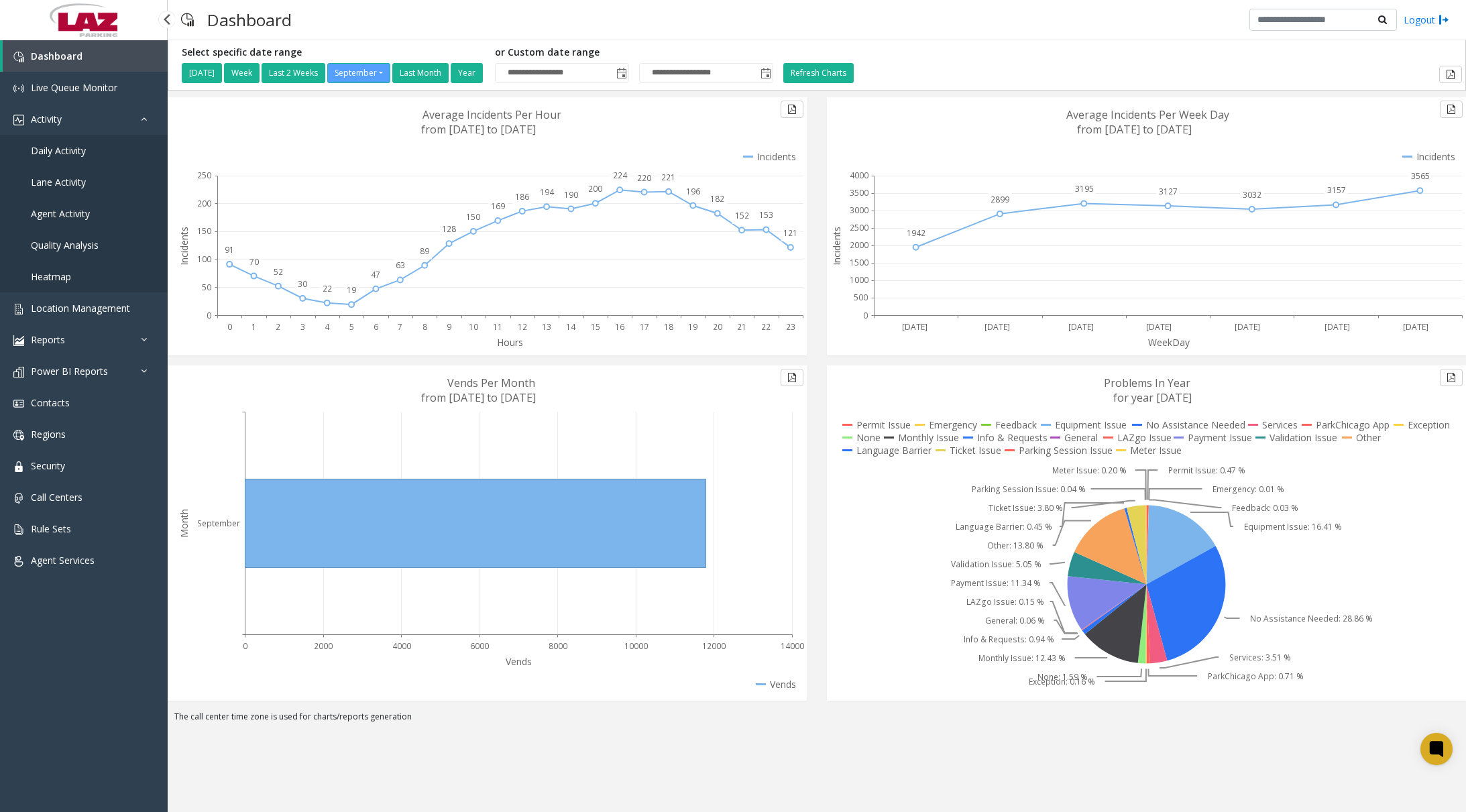
click at [87, 155] on link "Daily Activity" at bounding box center [83, 151] width 168 height 32
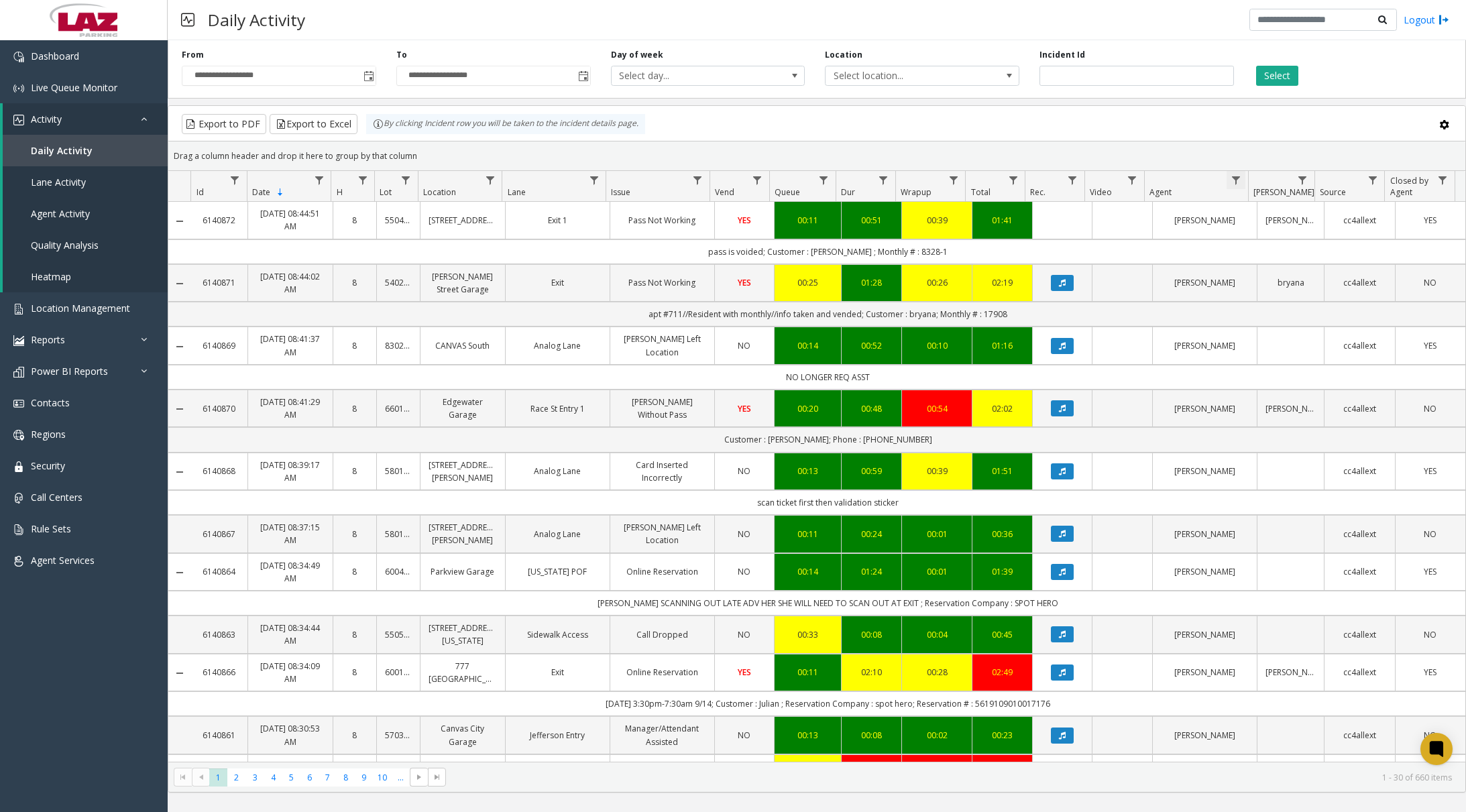
click at [1063, 180] on span "Data table" at bounding box center [1236, 180] width 11 height 11
click at [1063, 236] on input "Agent Filter" at bounding box center [1294, 238] width 114 height 23
type input "******"
click at [1063, 372] on button "Filter" at bounding box center [1323, 363] width 55 height 30
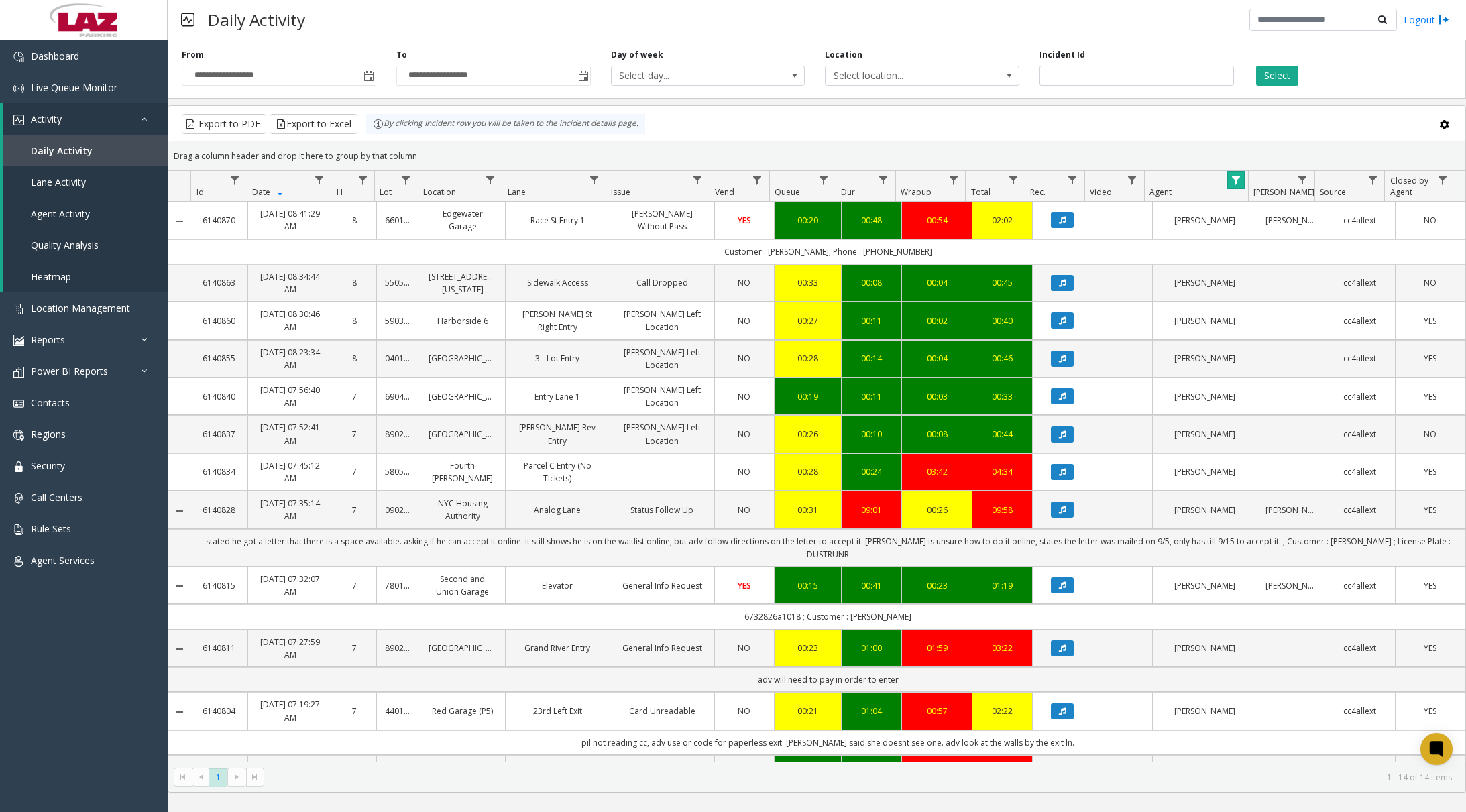
click at [1063, 178] on span "Data table" at bounding box center [1236, 180] width 11 height 11
drag, startPoint x: 1280, startPoint y: 232, endPoint x: 1246, endPoint y: 249, distance: 38.0
click at [1063, 249] on div "Contains ****** And Contains Clear Filter" at bounding box center [1293, 285] width 133 height 192
type input "*****"
click at [1063, 357] on button "Filter" at bounding box center [1323, 363] width 55 height 30
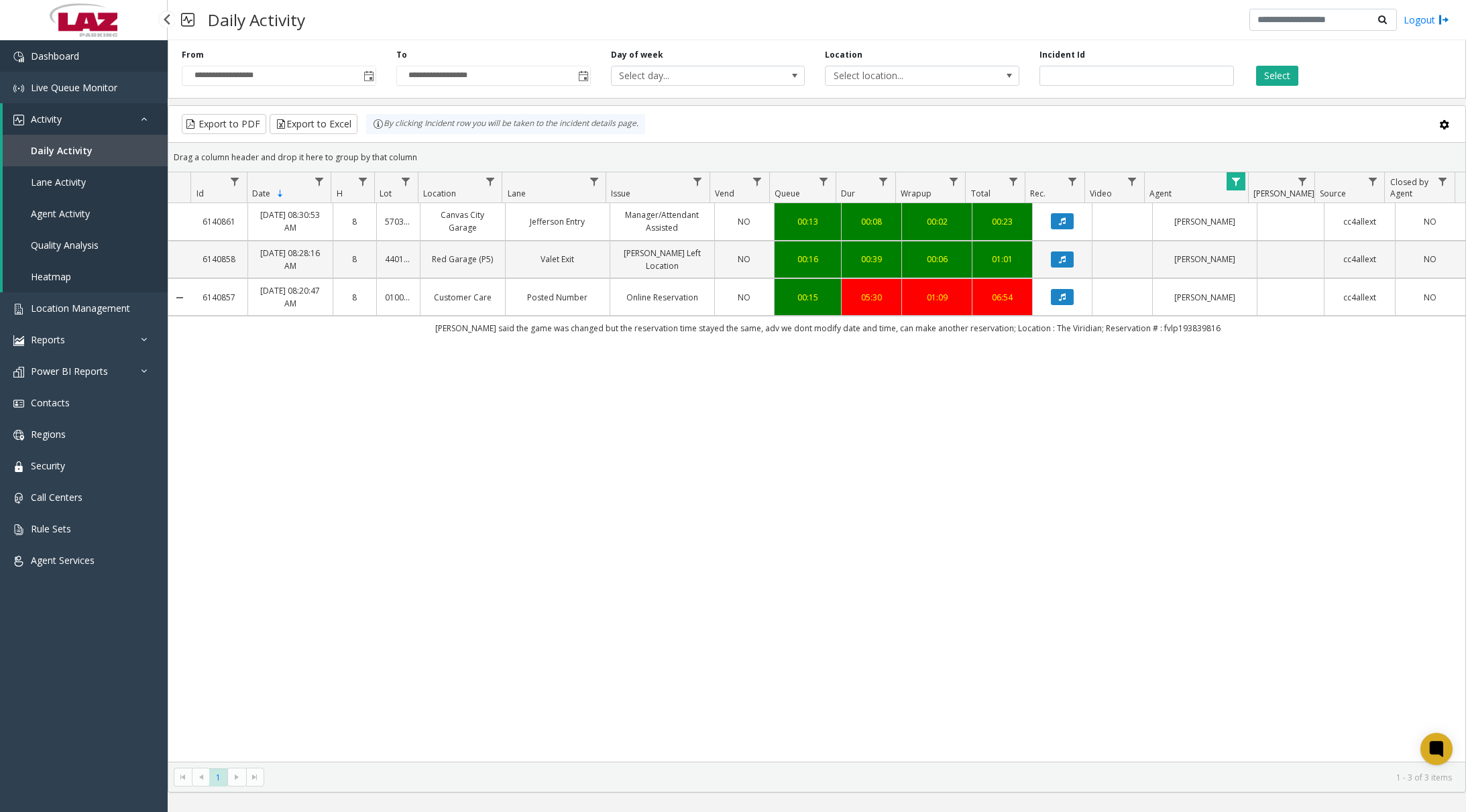
click at [78, 52] on span "Dashboard" at bounding box center [54, 56] width 48 height 13
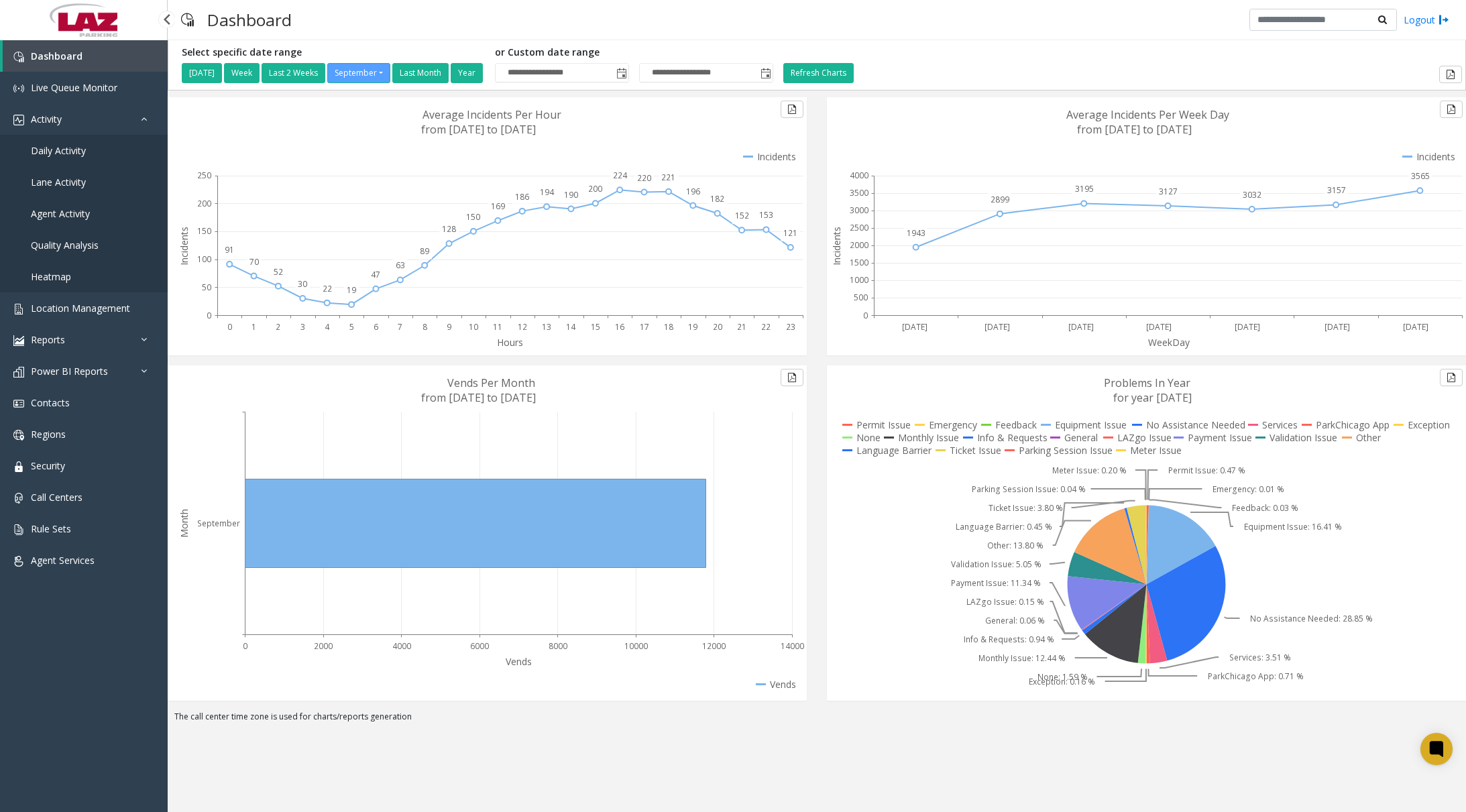
click at [69, 154] on span "Daily Activity" at bounding box center [58, 150] width 55 height 13
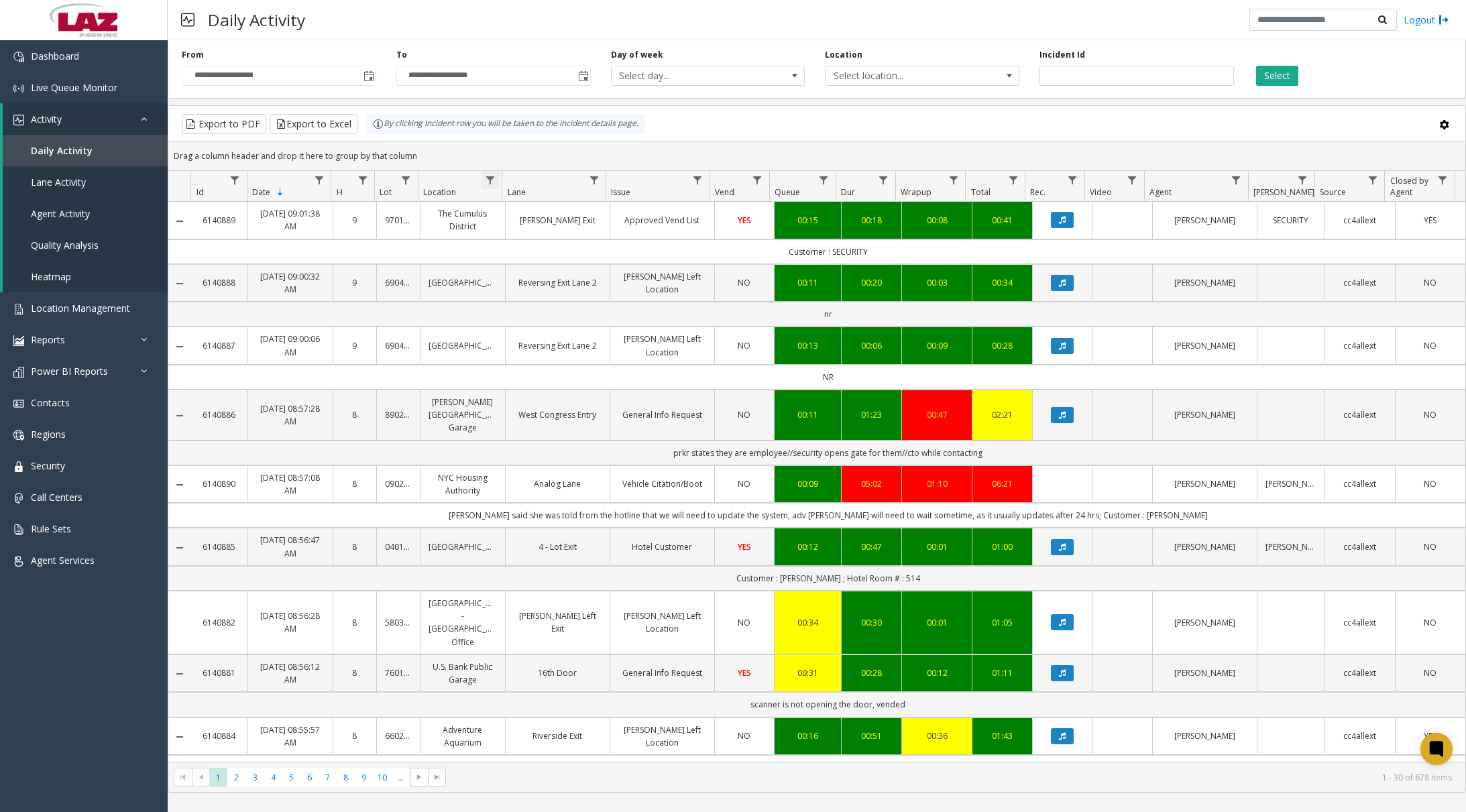
click at [489, 175] on span "Data table" at bounding box center [490, 180] width 11 height 11
click at [535, 228] on input "Location Filter" at bounding box center [548, 238] width 114 height 23
type input "******"
click at [593, 363] on button "Filter" at bounding box center [578, 363] width 55 height 30
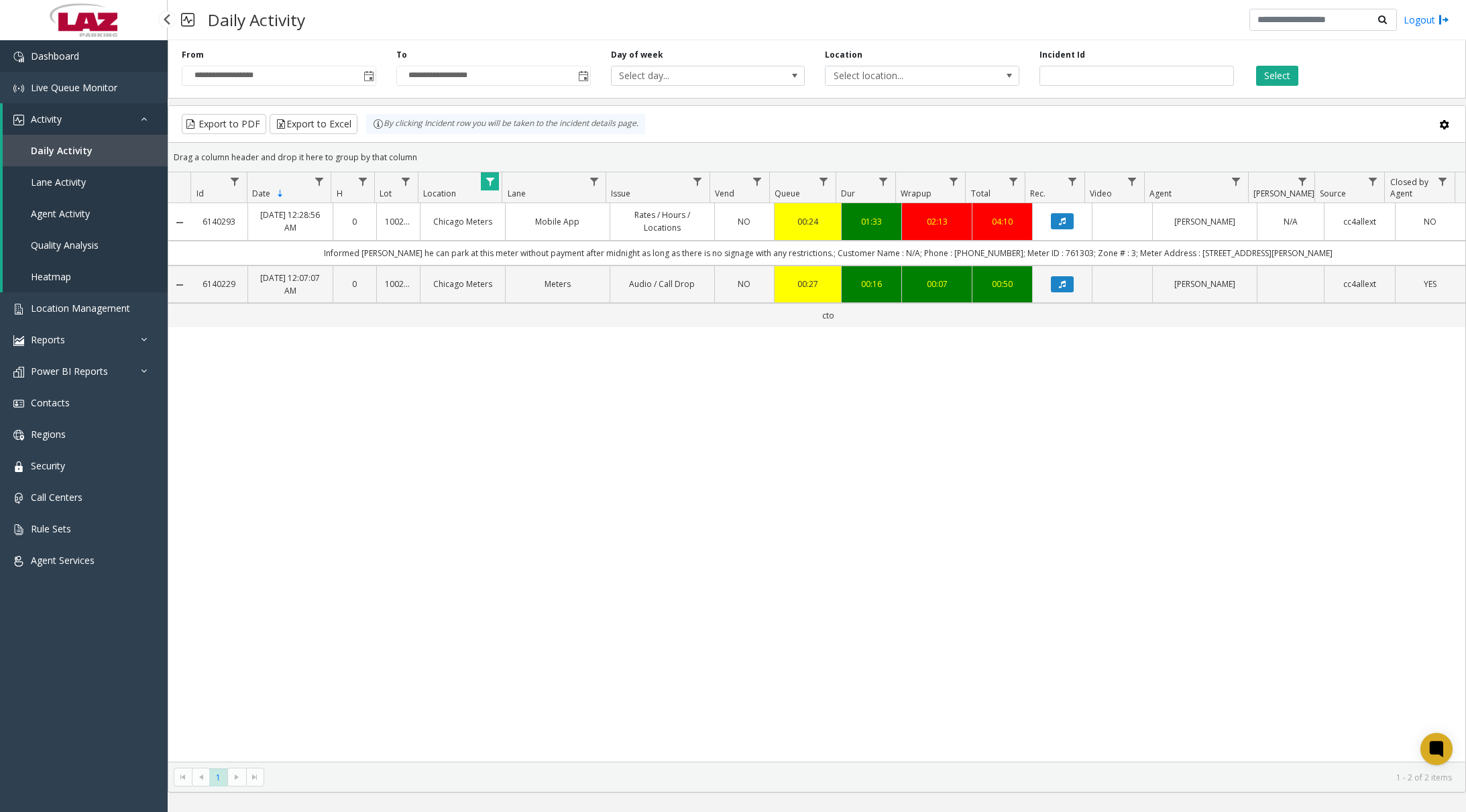
click at [67, 50] on span "Dashboard" at bounding box center [54, 56] width 48 height 13
